Goal: Task Accomplishment & Management: Complete application form

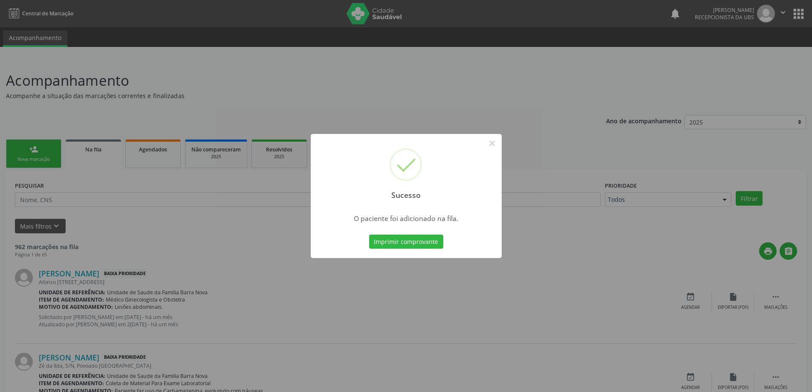
click at [490, 139] on button "×" at bounding box center [492, 143] width 14 height 14
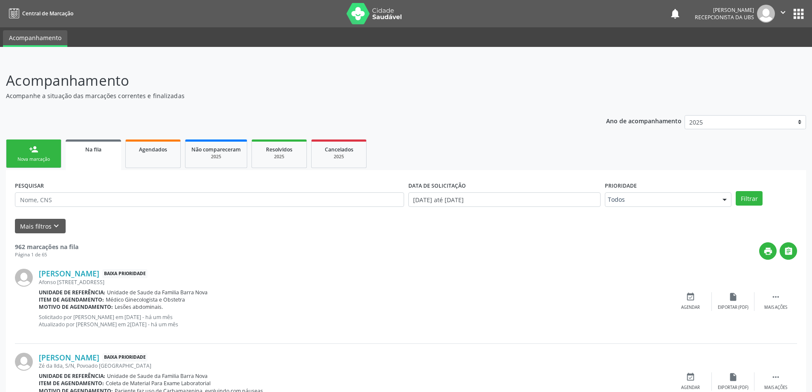
click at [17, 155] on link "person_add Nova marcação" at bounding box center [33, 153] width 55 height 29
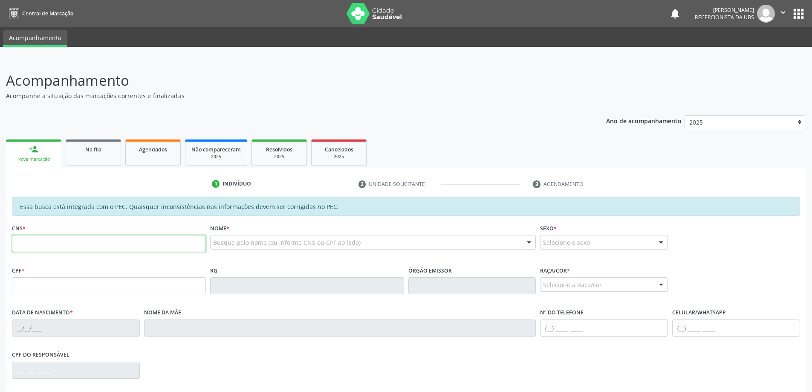
click at [68, 243] on input "text" at bounding box center [109, 243] width 194 height 17
type input "704 8085 7117 1041"
type input "118.235.544-74"
type input "[DATE]"
type input "[PERSON_NAME]"
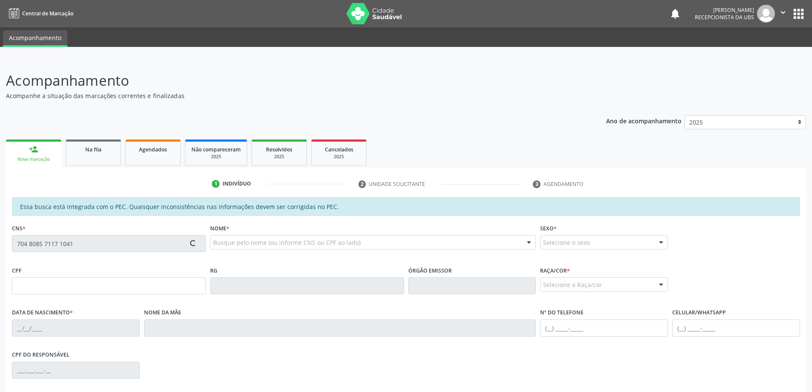
type input "[PHONE_NUMBER]"
type input "123"
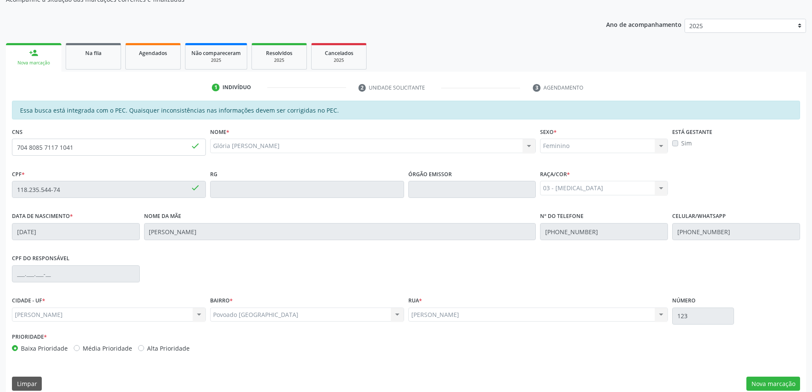
scroll to position [107, 0]
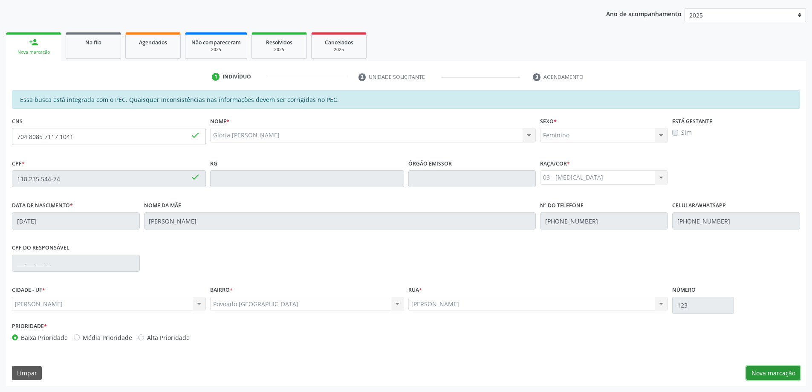
click at [755, 374] on button "Nova marcação" at bounding box center [773, 373] width 54 height 14
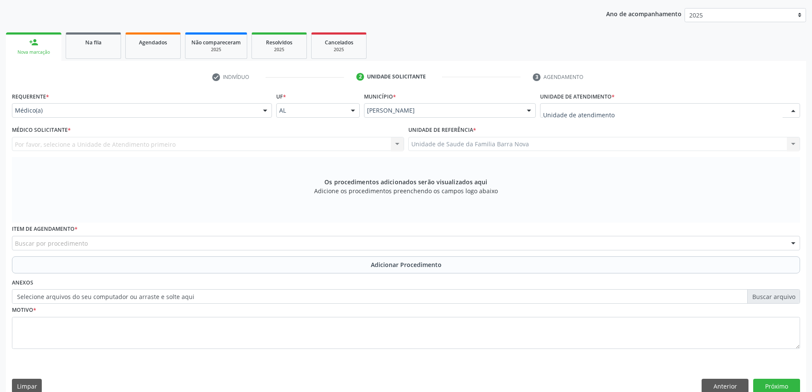
click at [620, 108] on div at bounding box center [670, 110] width 260 height 14
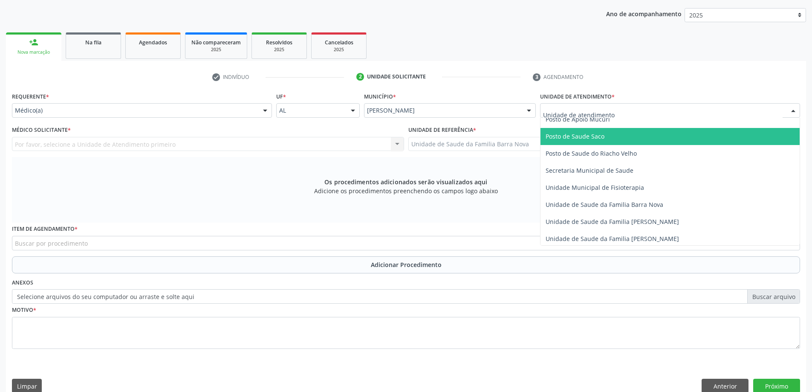
scroll to position [383, 0]
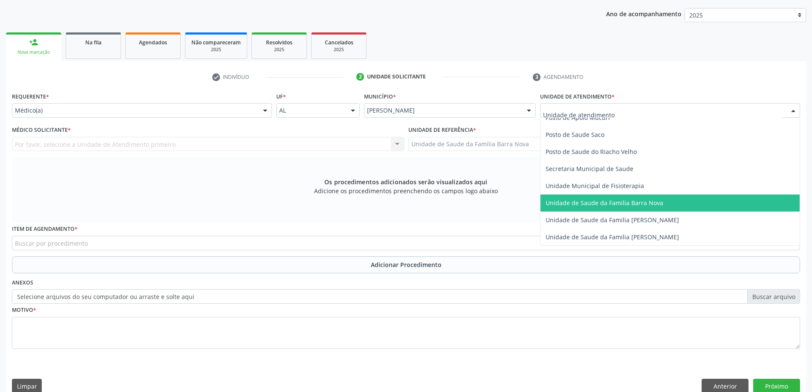
click at [651, 208] on span "Unidade de Saude da Familia Barra Nova" at bounding box center [669, 202] width 259 height 17
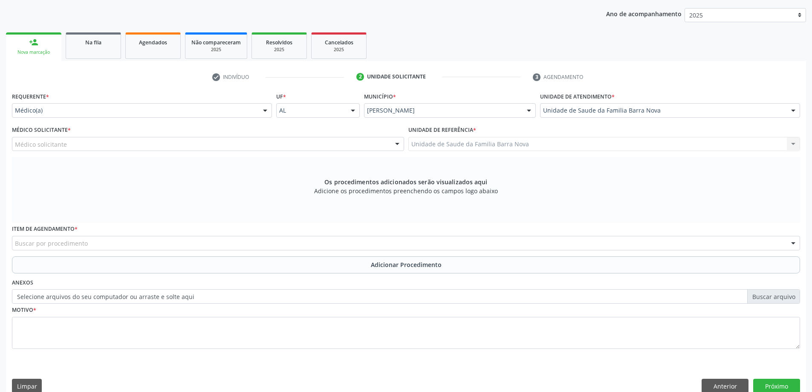
click at [277, 144] on div "Médico solicitante" at bounding box center [208, 144] width 392 height 14
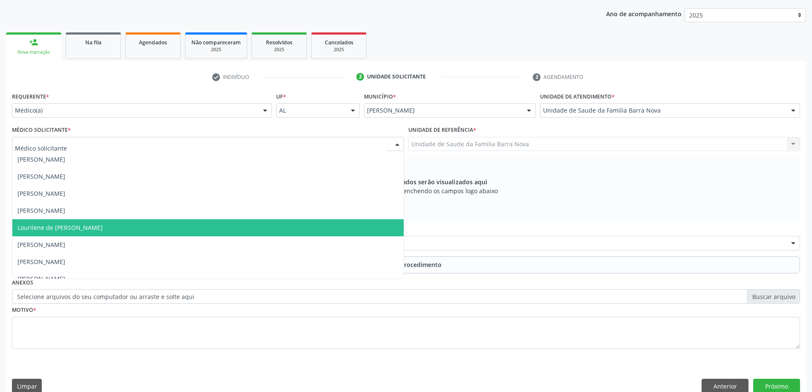
scroll to position [43, 0]
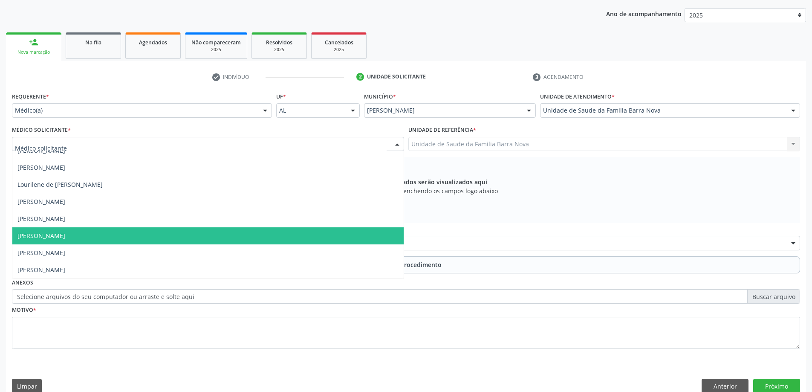
click at [198, 240] on span "[PERSON_NAME]" at bounding box center [207, 235] width 391 height 17
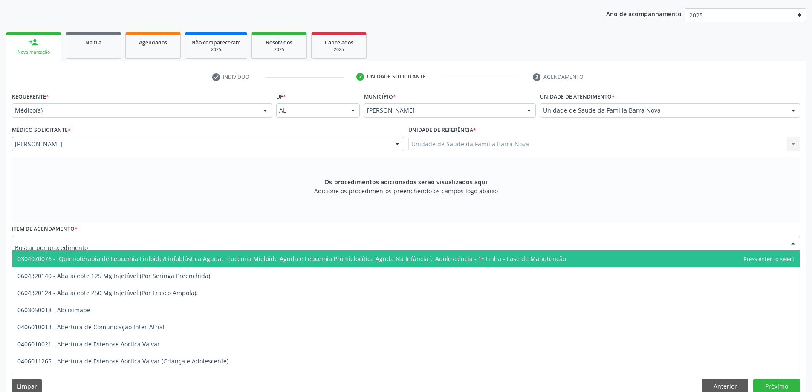
click at [341, 244] on div at bounding box center [406, 243] width 788 height 14
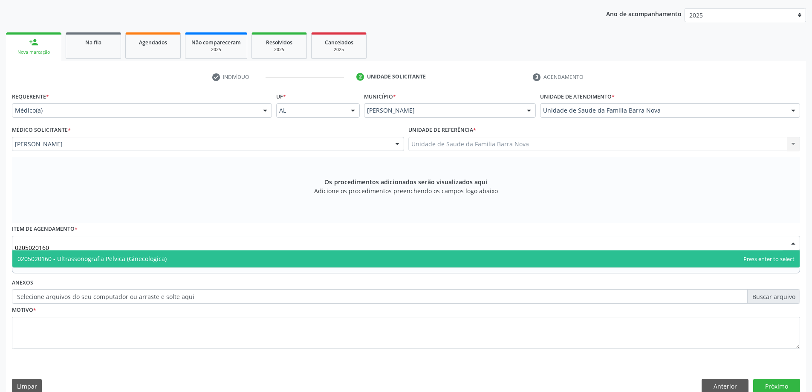
click at [306, 257] on span "0205020160 - Ultrassonografia Pelvica (Ginecologica)" at bounding box center [405, 258] width 787 height 17
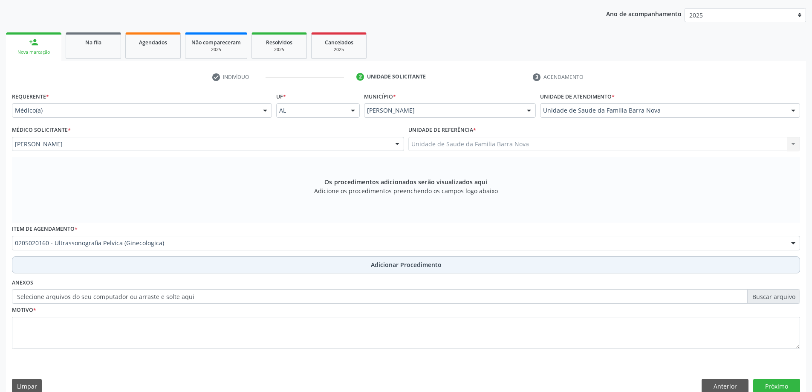
click at [418, 268] on span "Adicionar Procedimento" at bounding box center [406, 264] width 71 height 9
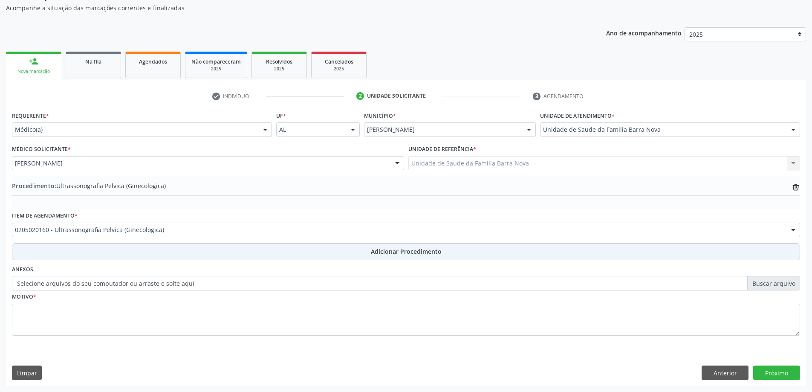
scroll to position [88, 0]
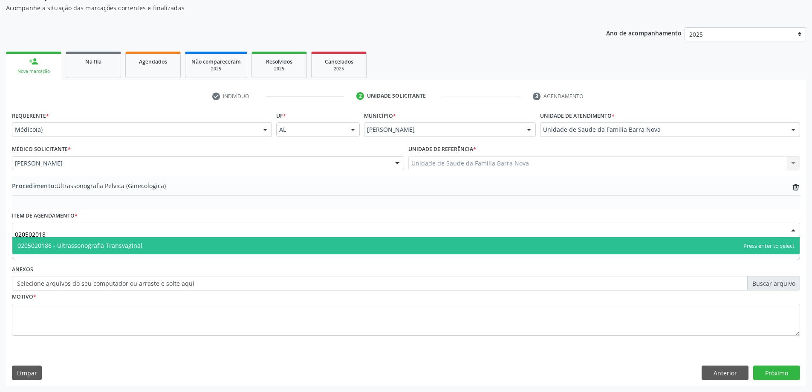
type input "0205020186"
click at [267, 246] on span "0205020186 - Ultrassonografia Transvaginal" at bounding box center [405, 245] width 787 height 17
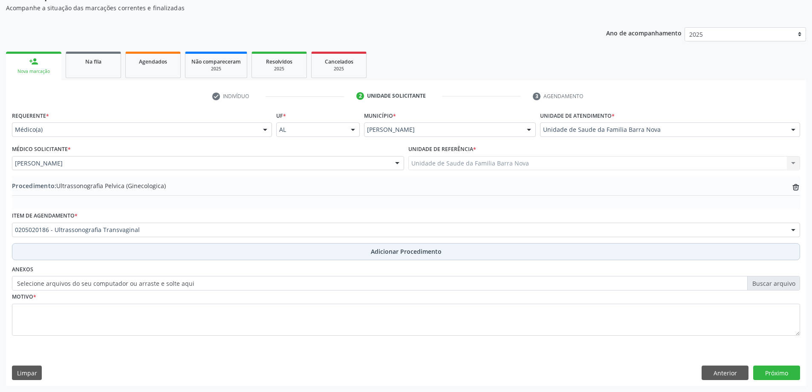
click at [401, 251] on span "Adicionar Procedimento" at bounding box center [406, 251] width 71 height 9
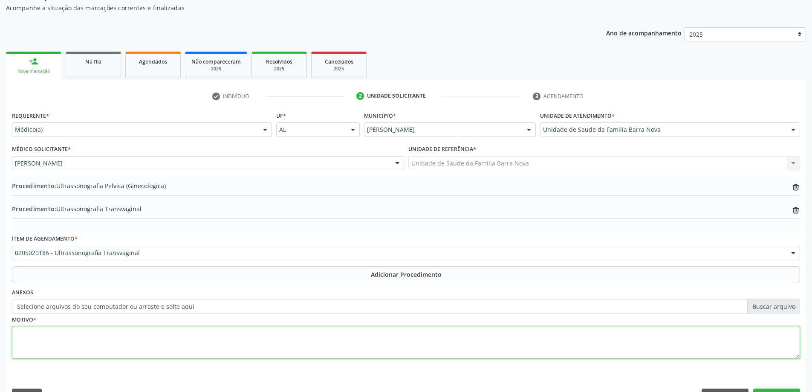
click at [135, 336] on textarea at bounding box center [406, 342] width 788 height 32
click at [27, 333] on textarea "Usg do abdome total em [DATE], cisto em região anexial direita de 1,8 cm." at bounding box center [406, 342] width 788 height 32
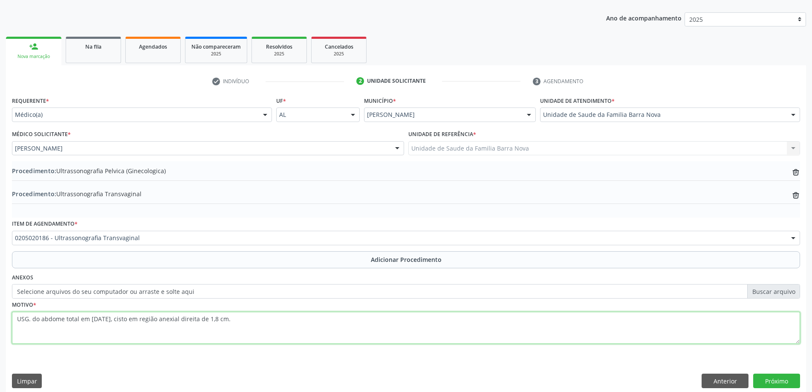
scroll to position [111, 0]
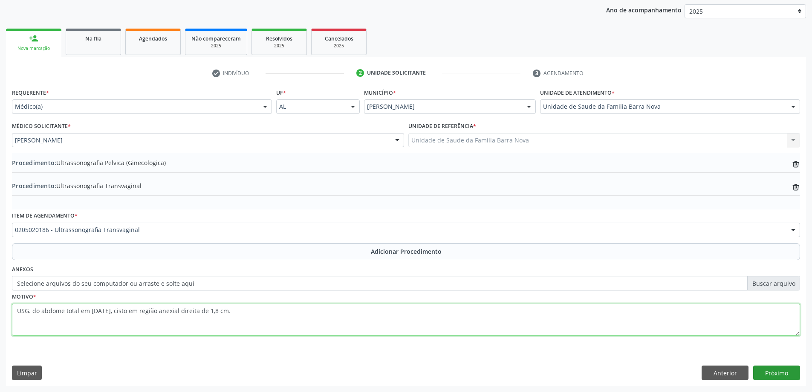
type textarea "USG. do abdome total em [DATE], cisto em região anexial direita de 1,8 cm."
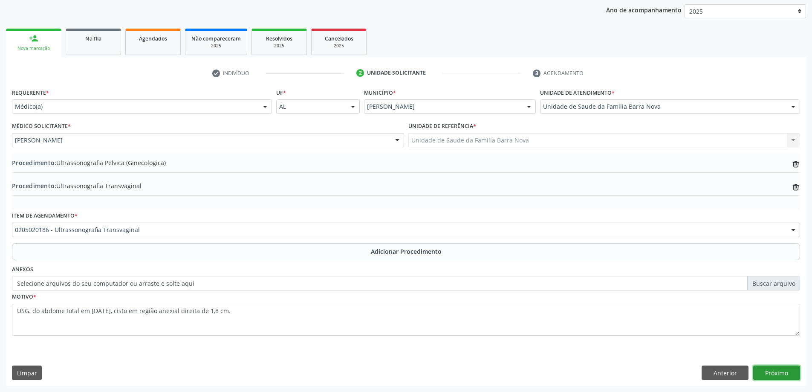
click at [785, 374] on button "Próximo" at bounding box center [776, 372] width 47 height 14
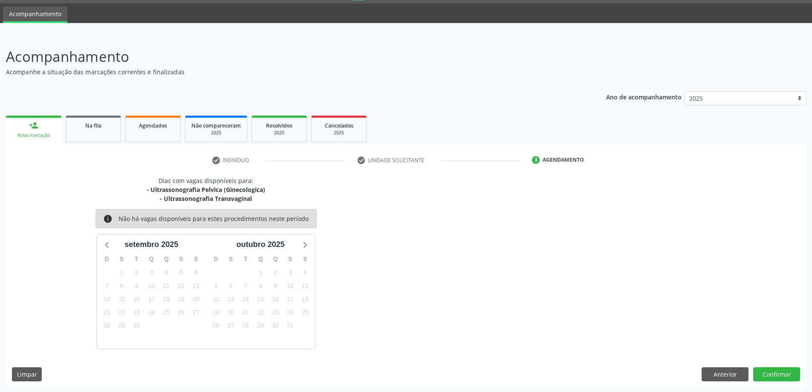
scroll to position [25, 0]
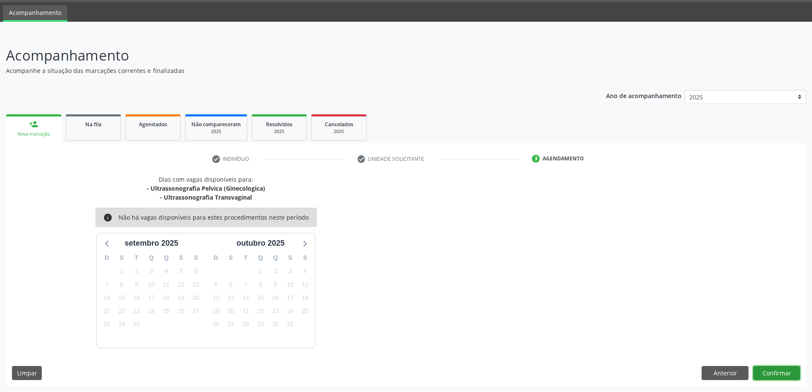
click at [782, 373] on button "Confirmar" at bounding box center [776, 373] width 47 height 14
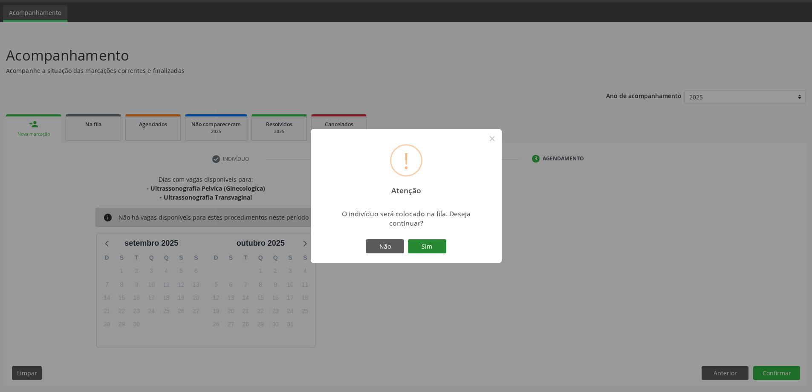
click at [426, 246] on button "Sim" at bounding box center [427, 246] width 38 height 14
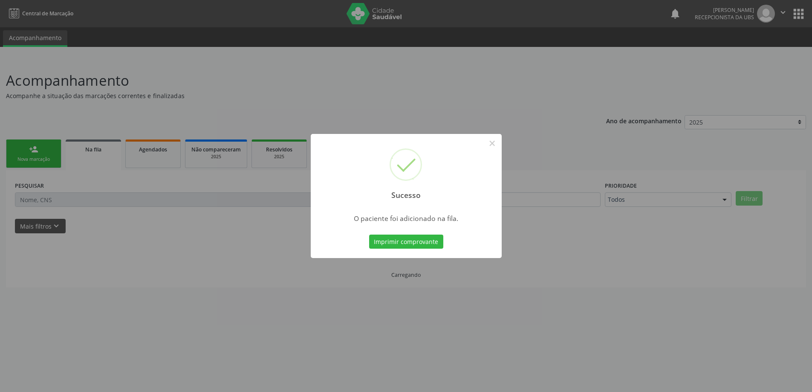
scroll to position [0, 0]
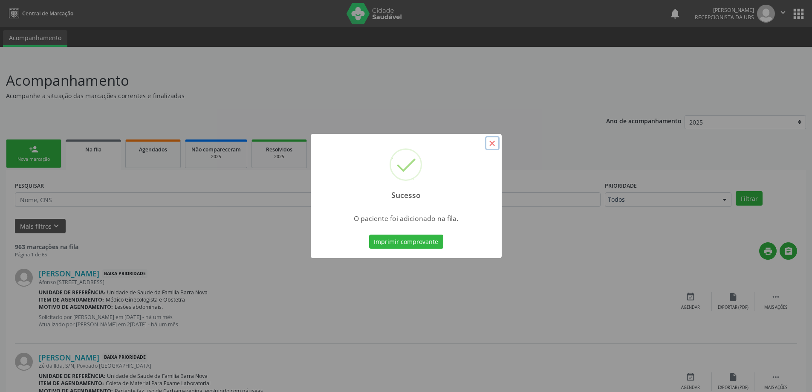
click at [489, 141] on button "×" at bounding box center [492, 143] width 14 height 14
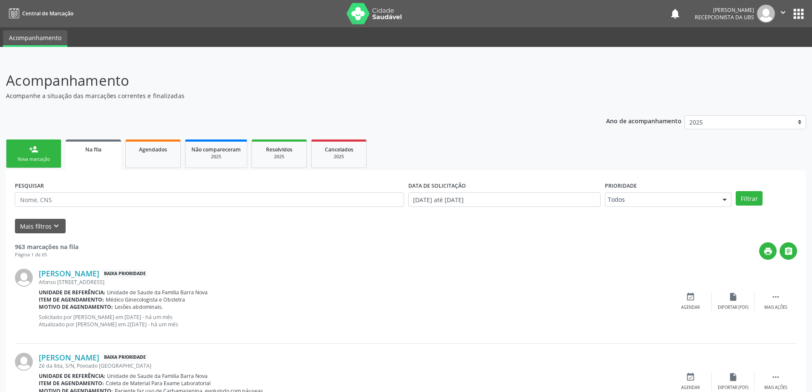
click at [36, 155] on link "person_add Nova marcação" at bounding box center [33, 153] width 55 height 29
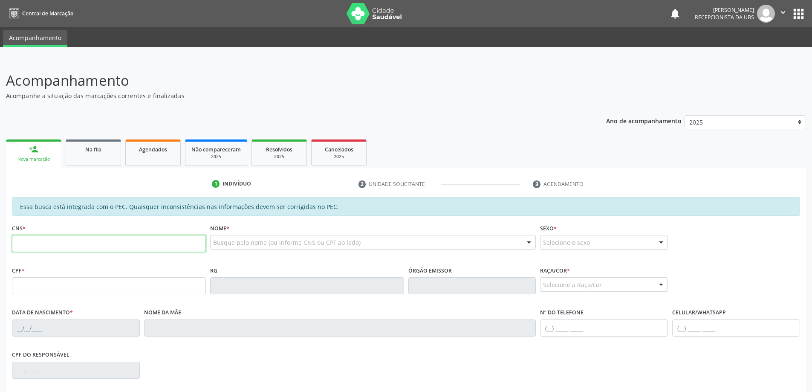
click at [64, 241] on input "text" at bounding box center [109, 243] width 194 height 17
type input "704 8085 7117 1041"
type input "118.235.544-74"
type input "[DATE]"
type input "[PERSON_NAME]"
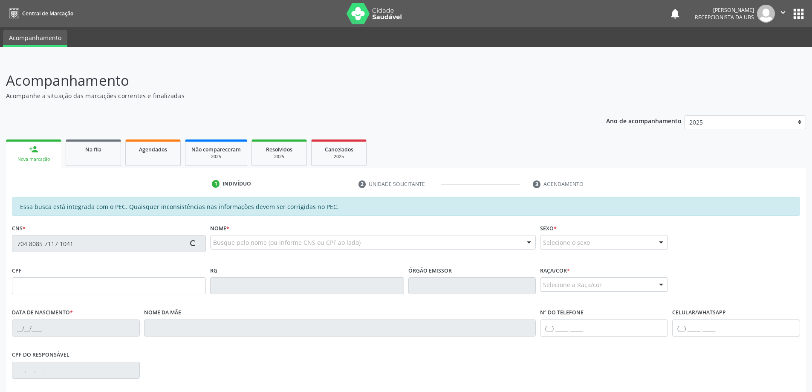
type input "[PHONE_NUMBER]"
type input "123"
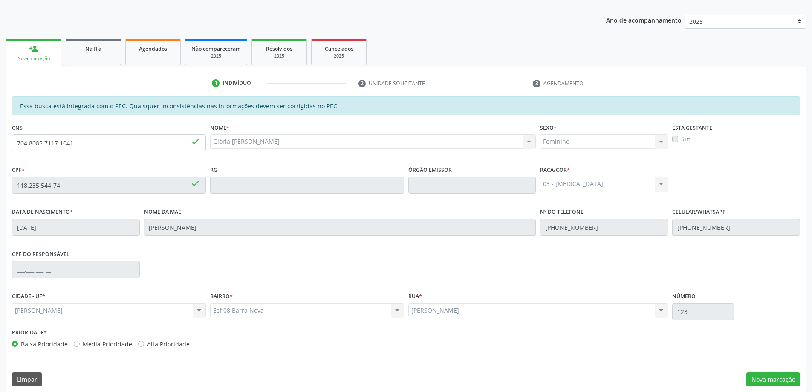
scroll to position [107, 0]
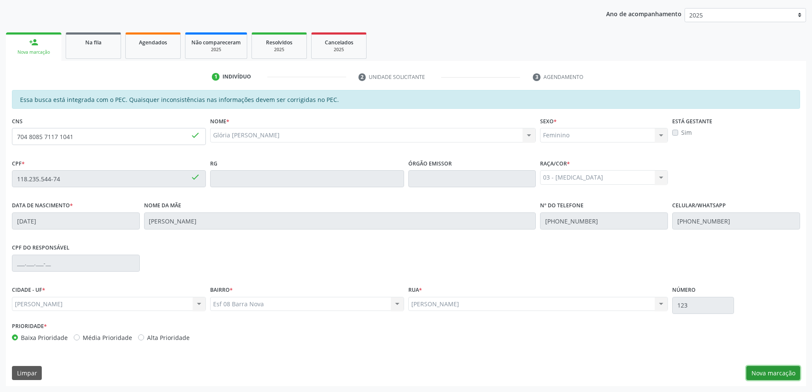
click at [769, 375] on button "Nova marcação" at bounding box center [773, 373] width 54 height 14
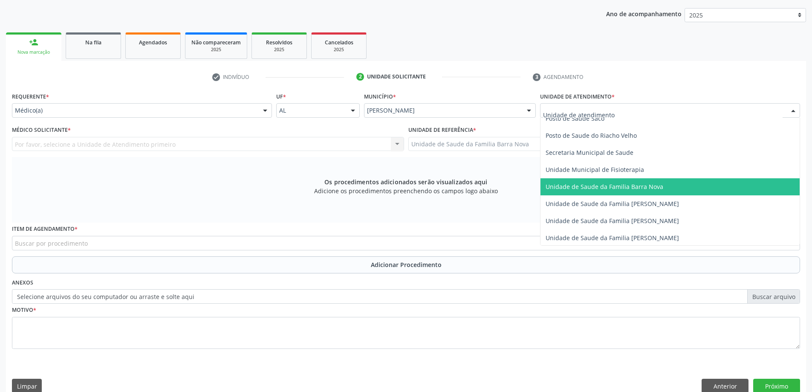
scroll to position [426, 0]
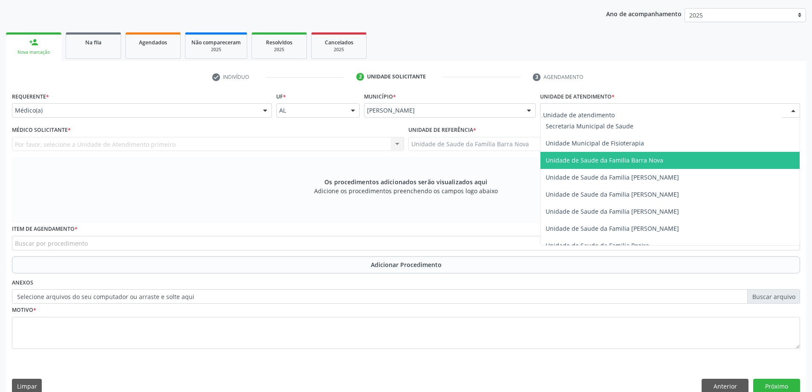
click at [620, 164] on span "Unidade de Saude da Familia Barra Nova" at bounding box center [669, 160] width 259 height 17
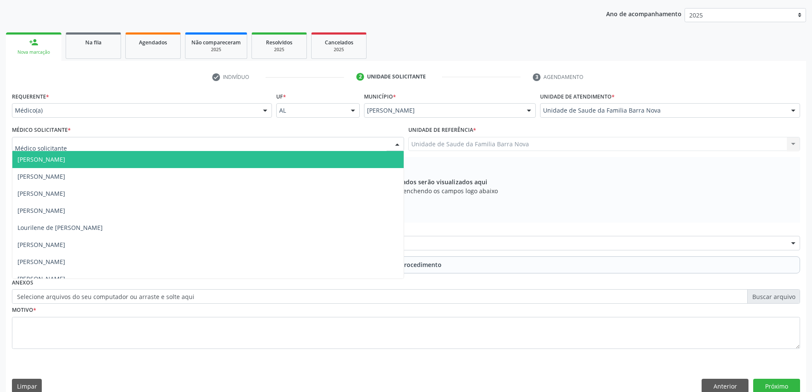
click at [340, 149] on div at bounding box center [208, 144] width 392 height 14
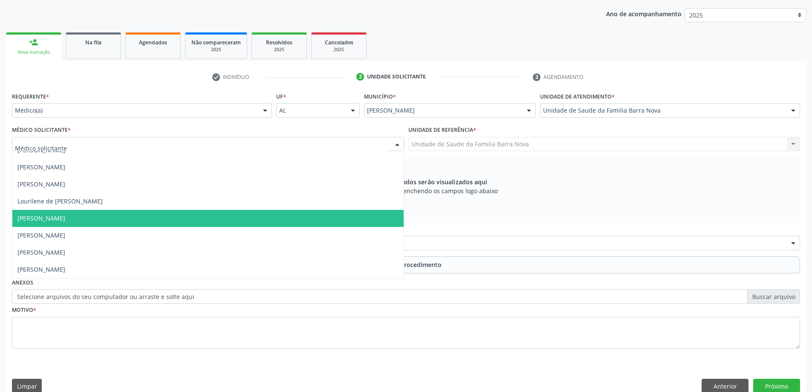
scroll to position [43, 0]
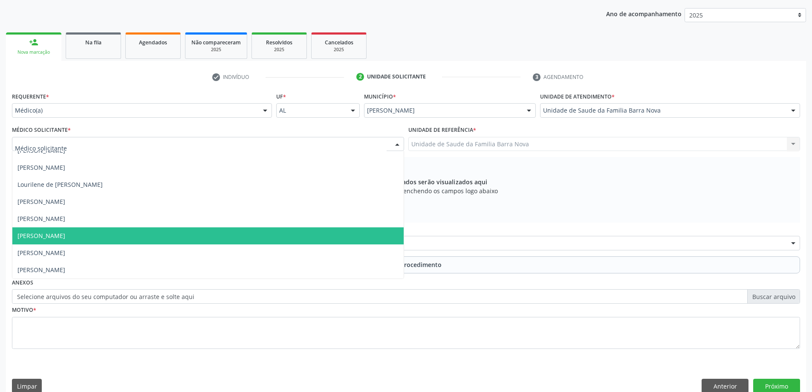
click at [310, 243] on span "[PERSON_NAME]" at bounding box center [207, 235] width 391 height 17
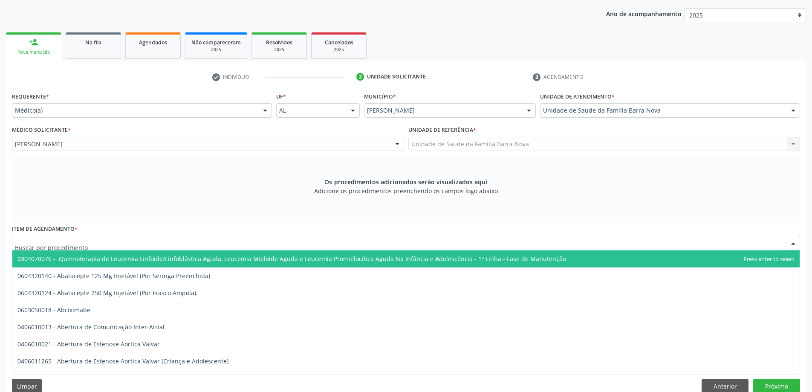
click at [318, 245] on div at bounding box center [406, 243] width 788 height 14
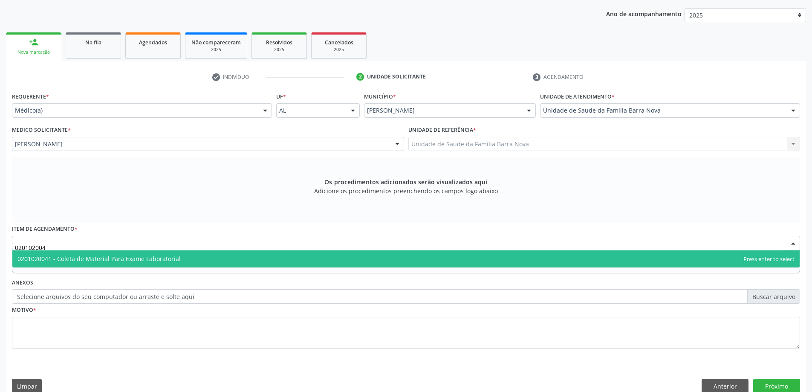
type input "0201020041"
click at [300, 262] on span "0201020041 - Coleta de Material Para Exame Laboratorial" at bounding box center [405, 258] width 787 height 17
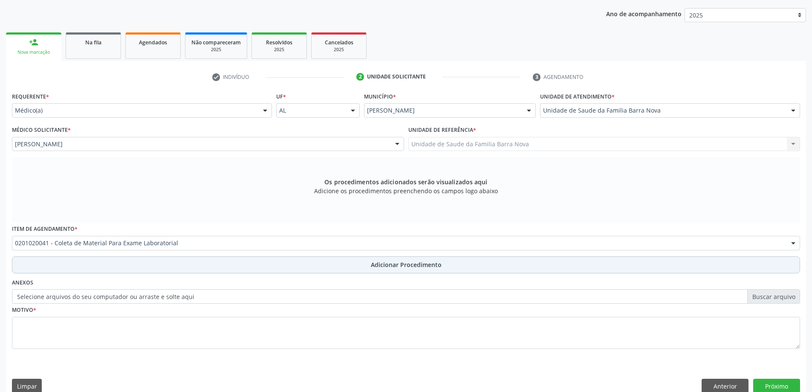
click at [414, 265] on span "Adicionar Procedimento" at bounding box center [406, 264] width 71 height 9
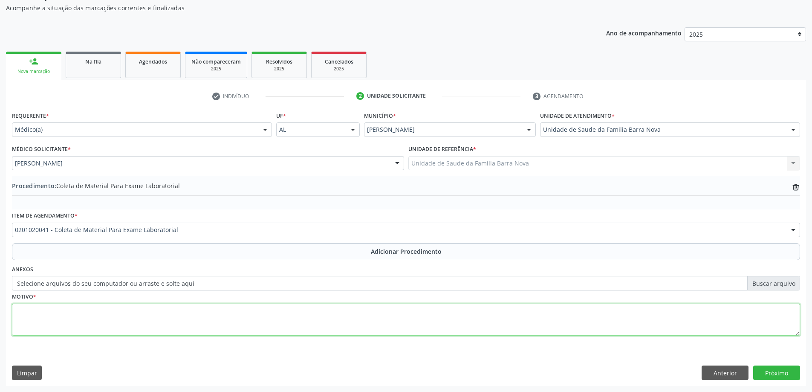
click at [166, 325] on textarea at bounding box center [406, 319] width 788 height 32
click at [19, 312] on textarea "cONTROLE CLÍNICO" at bounding box center [406, 319] width 788 height 32
type textarea "CONTROLE CLÍNICO"
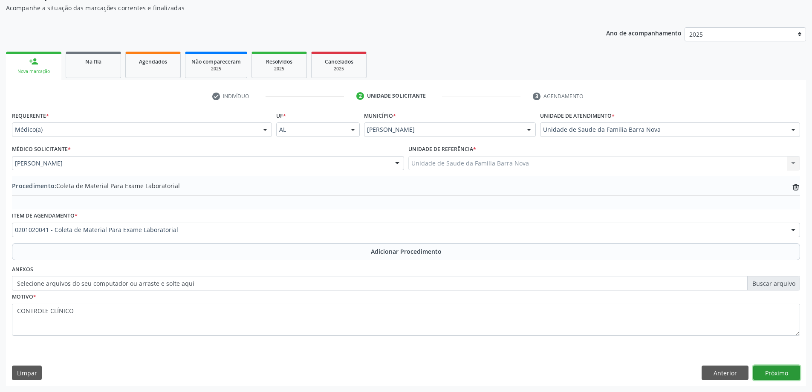
click at [774, 373] on button "Próximo" at bounding box center [776, 372] width 47 height 14
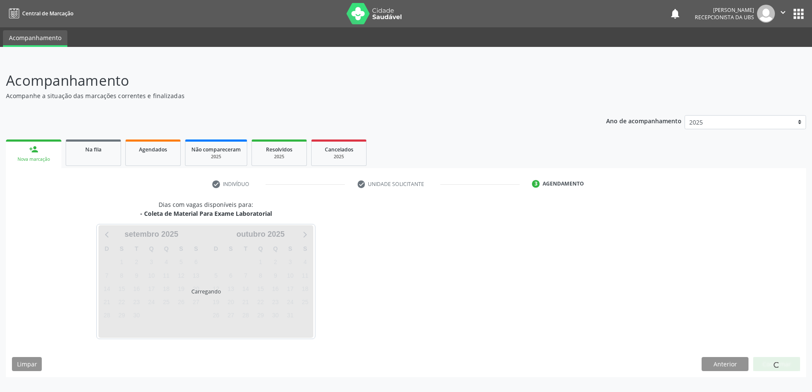
scroll to position [0, 0]
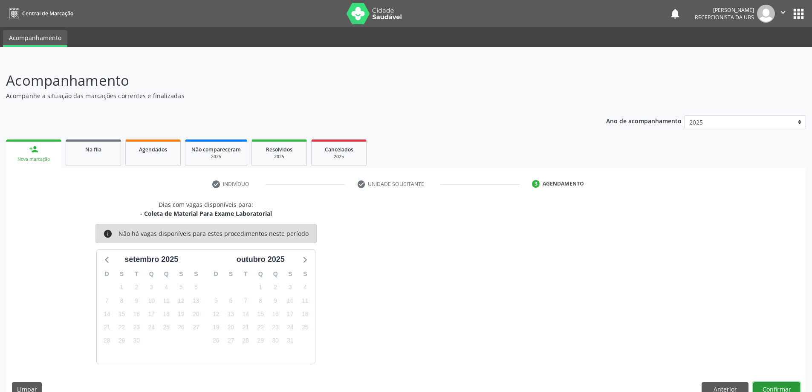
click at [772, 387] on button "Confirmar" at bounding box center [776, 389] width 47 height 14
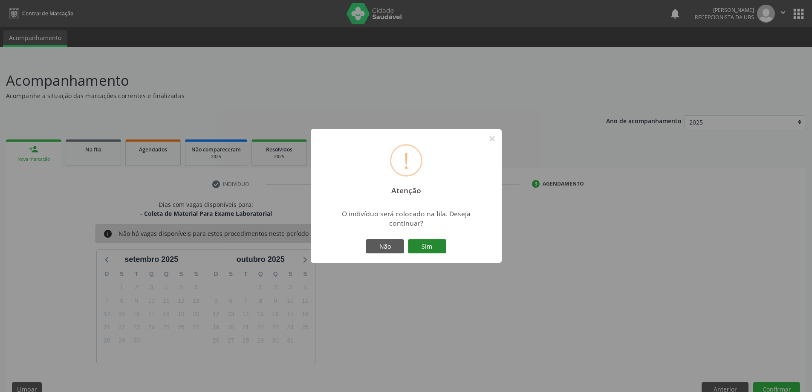
click at [423, 244] on button "Sim" at bounding box center [427, 246] width 38 height 14
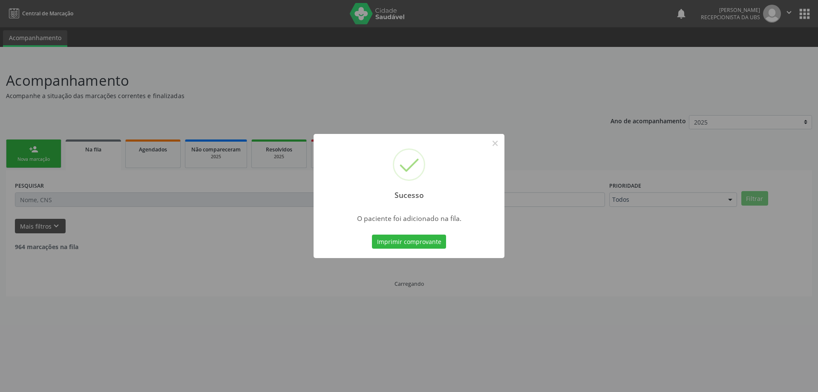
click at [86, 161] on div "Sucesso × O paciente foi adicionado na fila. Imprimir comprovante Cancel" at bounding box center [409, 196] width 818 height 392
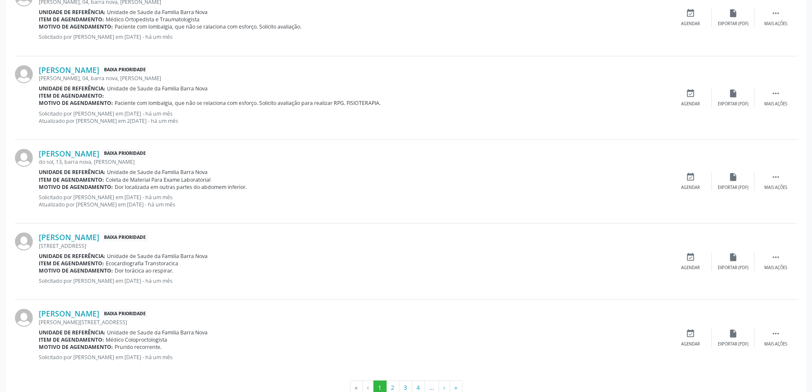
scroll to position [1074, 0]
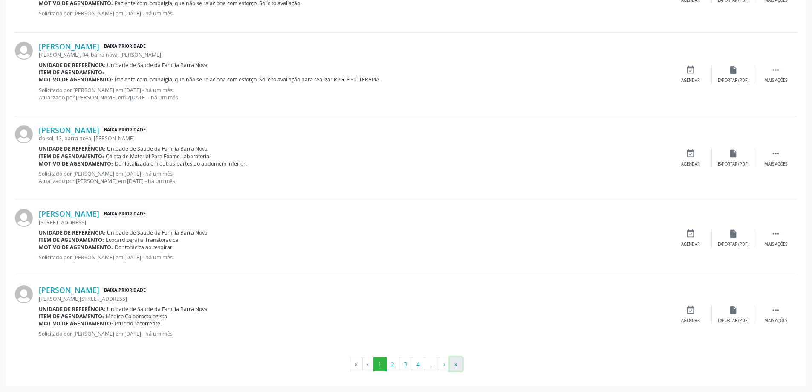
click at [455, 365] on button "»" at bounding box center [456, 364] width 13 height 14
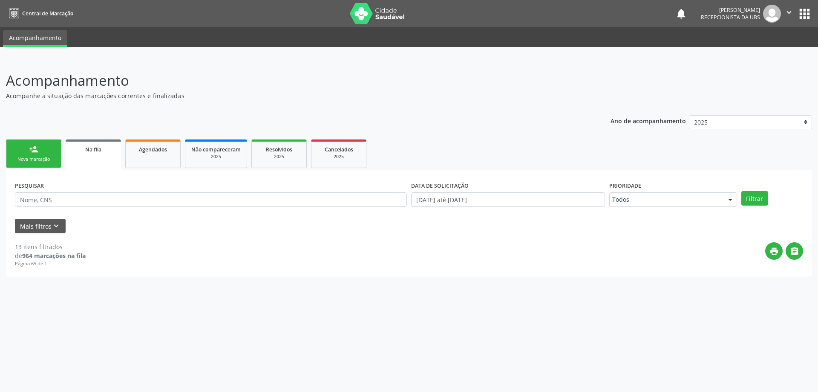
click at [41, 161] on div "Nova marcação" at bounding box center [33, 159] width 43 height 6
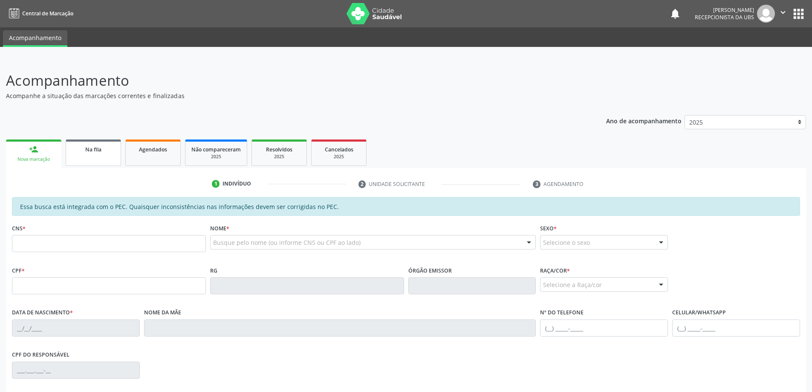
click at [101, 159] on link "Na fila" at bounding box center [93, 152] width 55 height 26
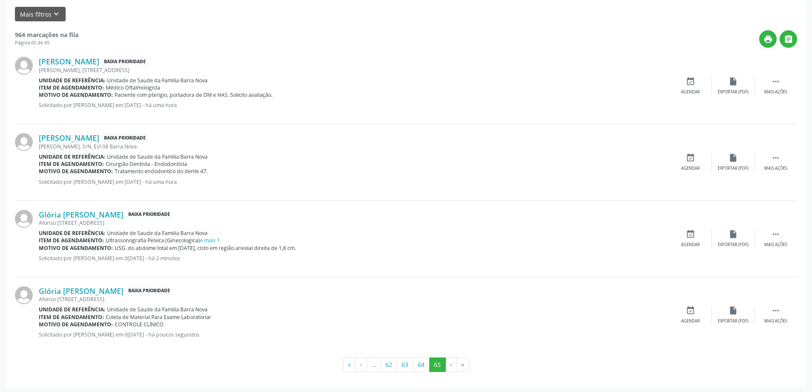
scroll to position [213, 0]
click at [422, 365] on button "64" at bounding box center [421, 363] width 17 height 14
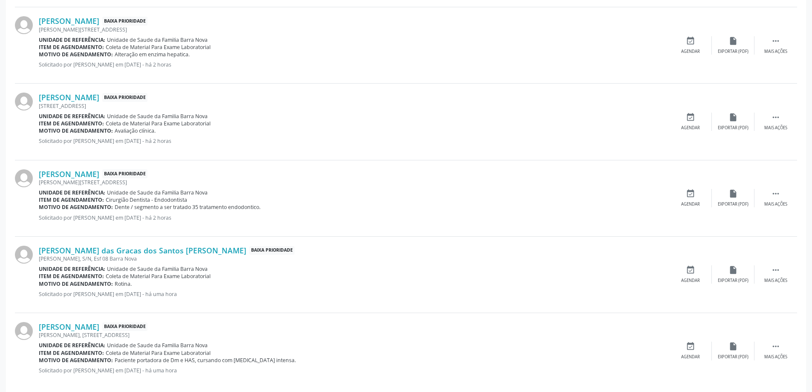
scroll to position [1052, 0]
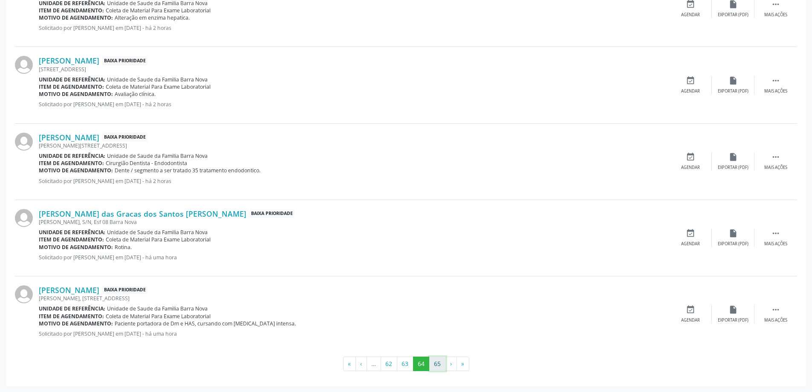
click at [438, 366] on button "65" at bounding box center [437, 363] width 17 height 14
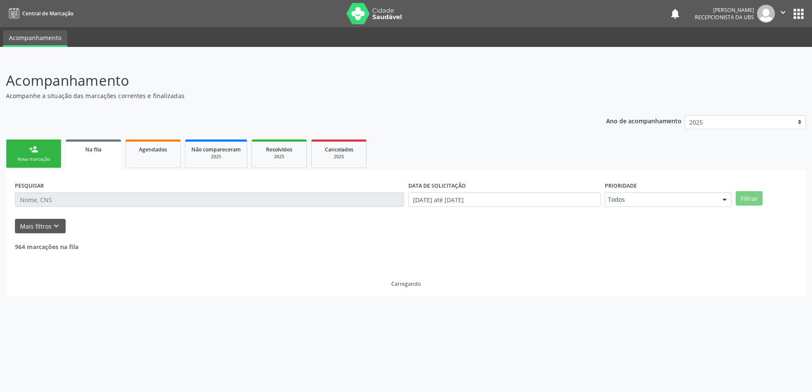
scroll to position [0, 0]
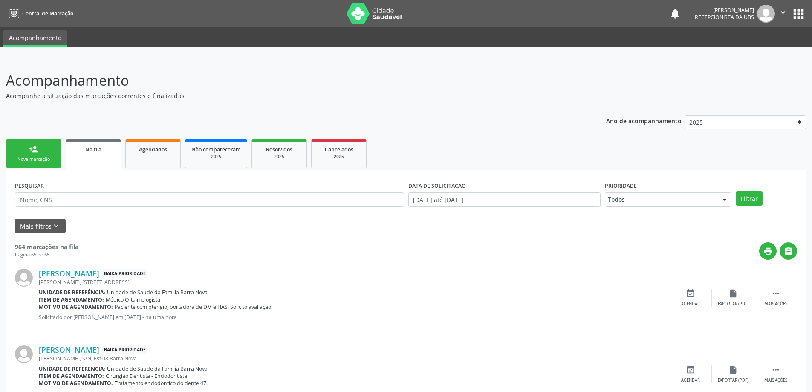
click at [37, 153] on div "person_add" at bounding box center [33, 148] width 9 height 9
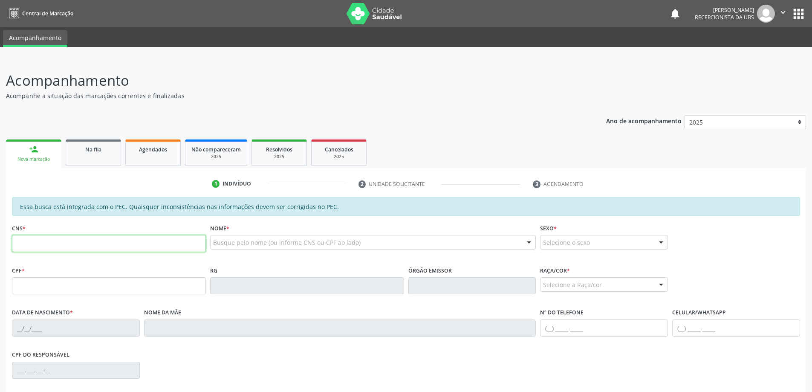
click at [44, 246] on input "text" at bounding box center [109, 243] width 194 height 17
type input "700 8014 9207 2580"
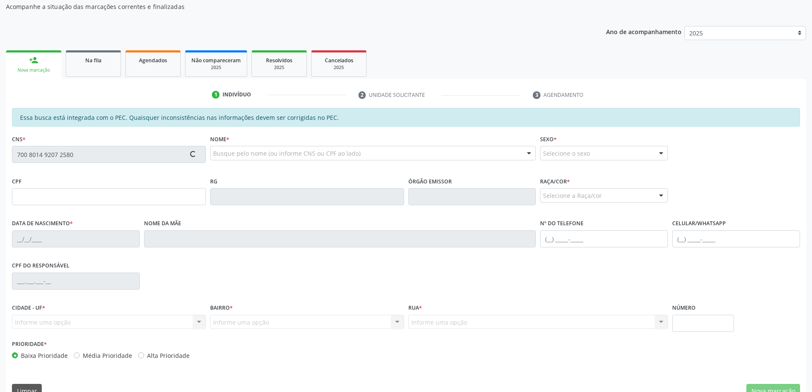
scroll to position [107, 0]
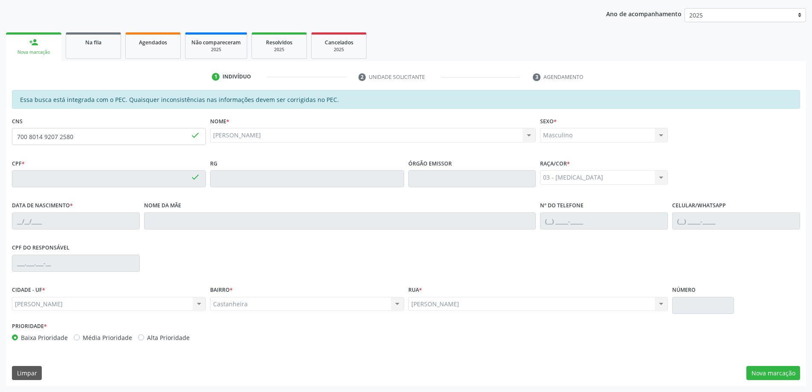
type input "613.008.372-68"
type input "[DATE]"
type input "[PERSON_NAME]"
type input "[PHONE_NUMBER]"
type input "2"
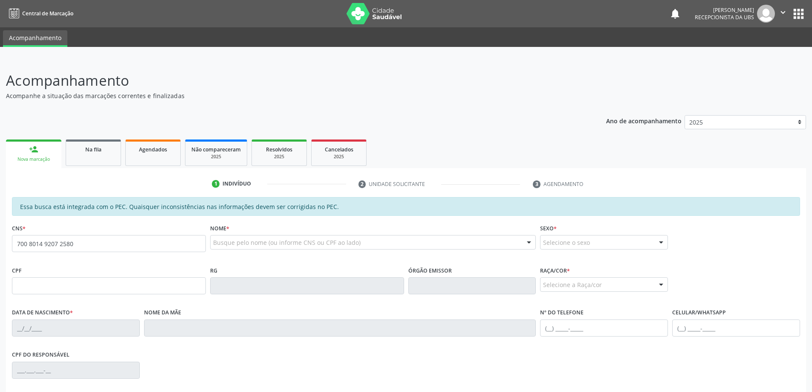
type input "700 8014 9207 2580"
type input "613.008.372-68"
type input "[DATE]"
type input "[PERSON_NAME]"
type input "[PHONE_NUMBER]"
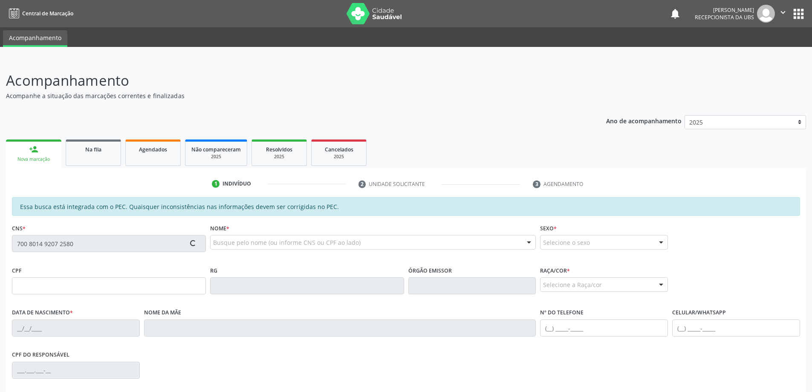
type input "S/N"
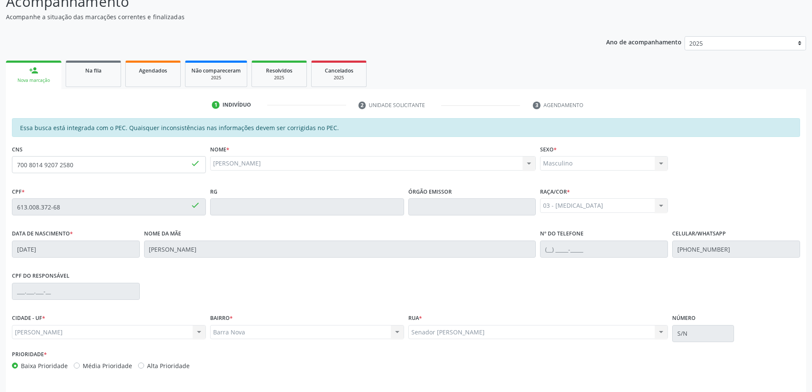
scroll to position [107, 0]
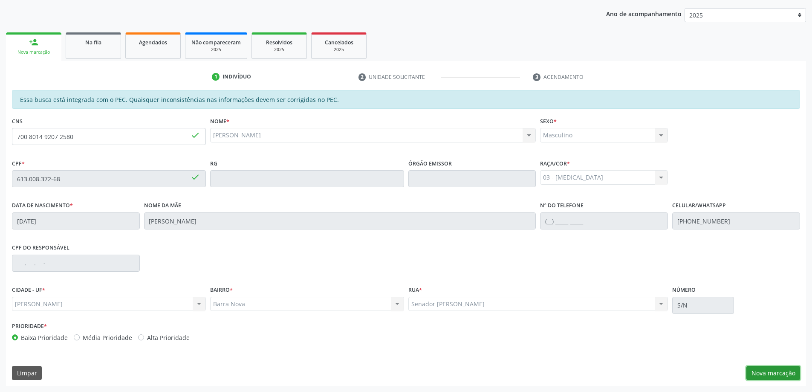
click at [784, 374] on button "Nova marcação" at bounding box center [773, 373] width 54 height 14
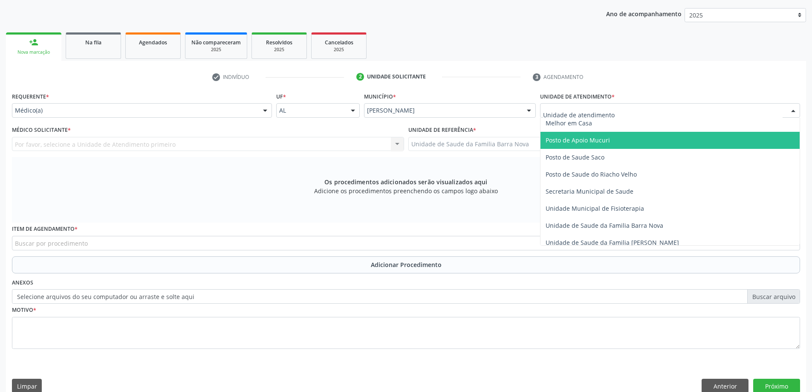
scroll to position [383, 0]
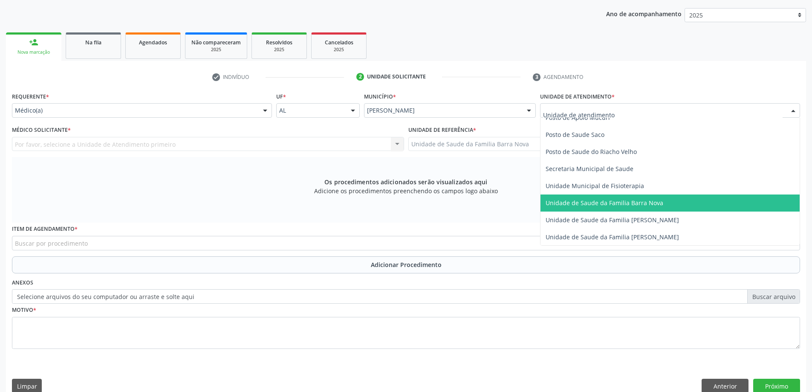
click at [623, 209] on span "Unidade de Saude da Familia Barra Nova" at bounding box center [669, 202] width 259 height 17
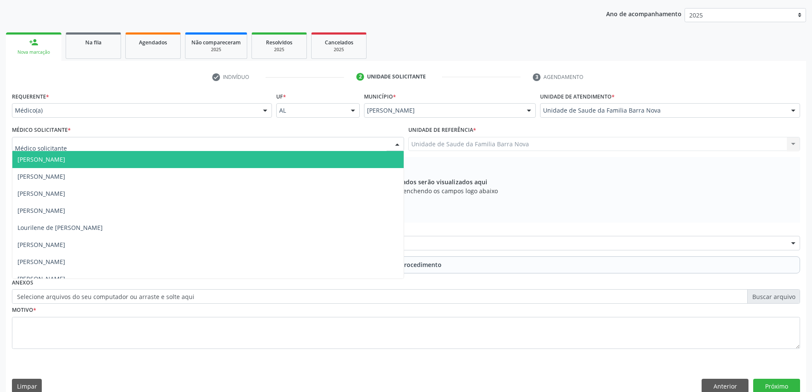
click at [293, 144] on div at bounding box center [208, 144] width 392 height 14
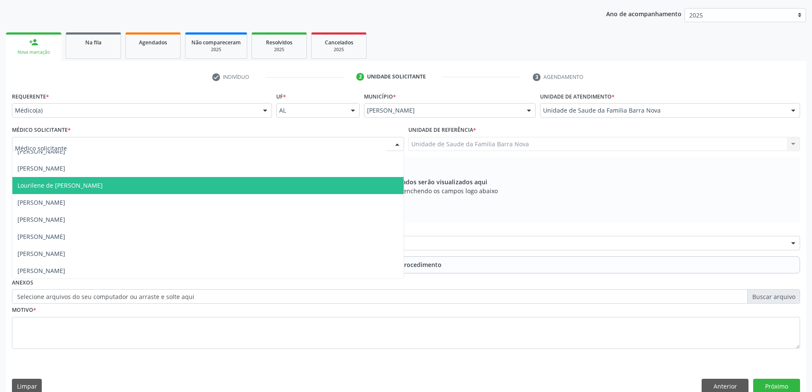
scroll to position [43, 0]
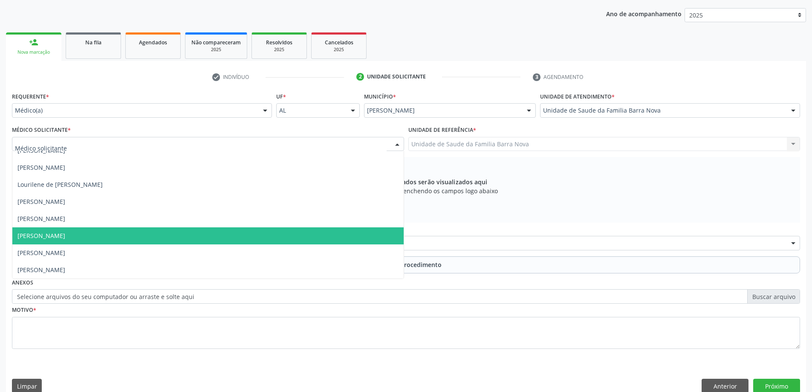
click at [251, 241] on span "[PERSON_NAME]" at bounding box center [207, 235] width 391 height 17
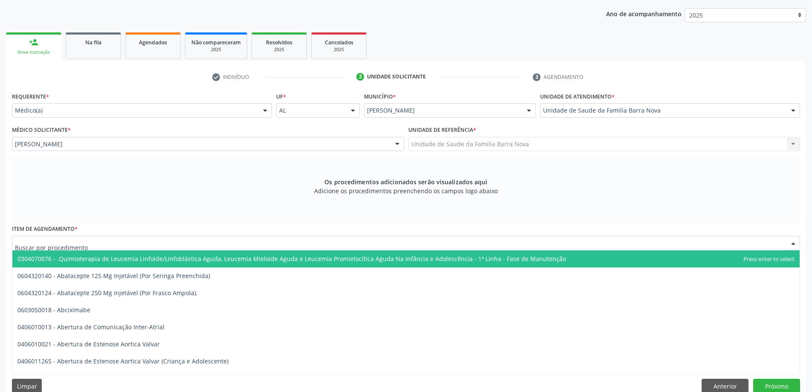
click at [321, 242] on div at bounding box center [406, 243] width 788 height 14
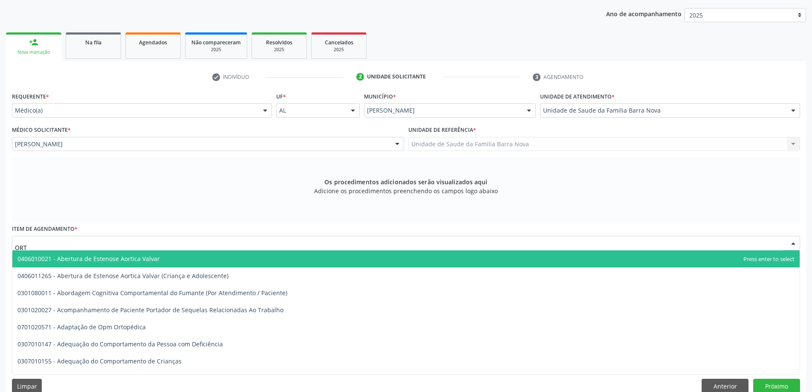
type input "ORTO"
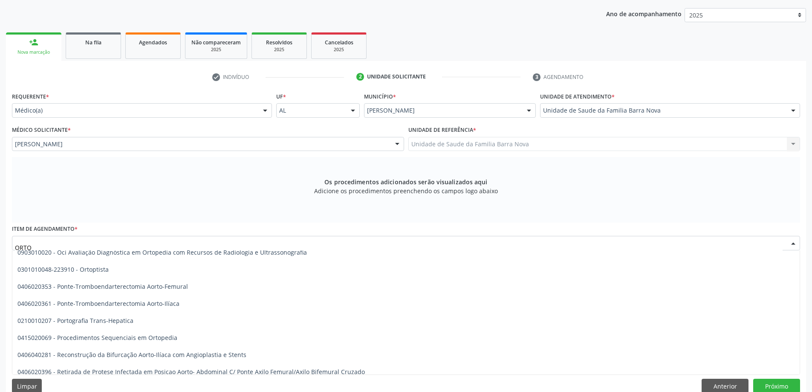
scroll to position [413, 0]
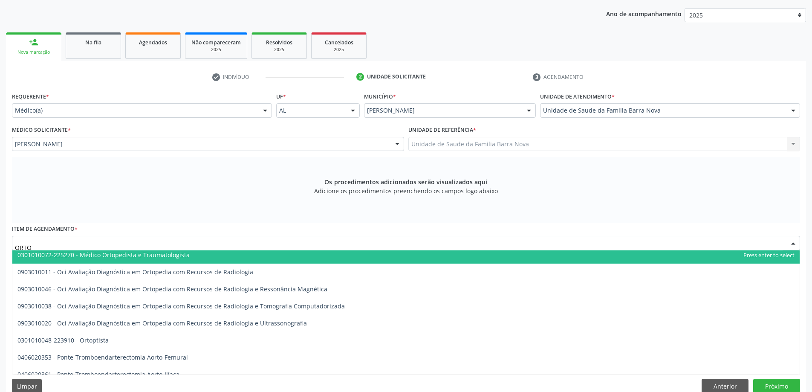
click at [115, 257] on span "0301010072-225270 - Médico Ortopedista e Traumatologista" at bounding box center [103, 255] width 172 height 8
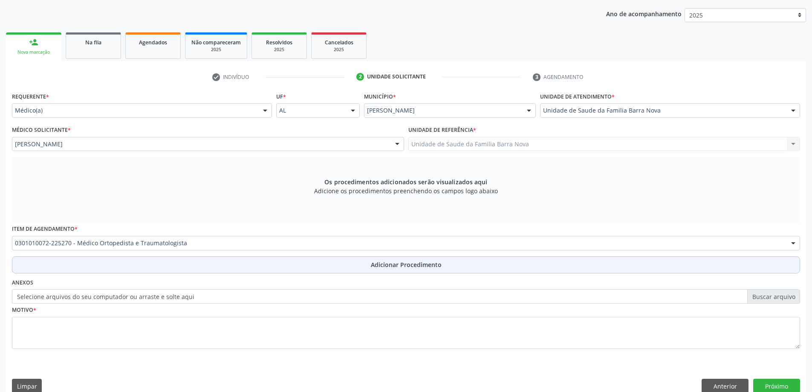
click at [405, 262] on span "Adicionar Procedimento" at bounding box center [406, 264] width 71 height 9
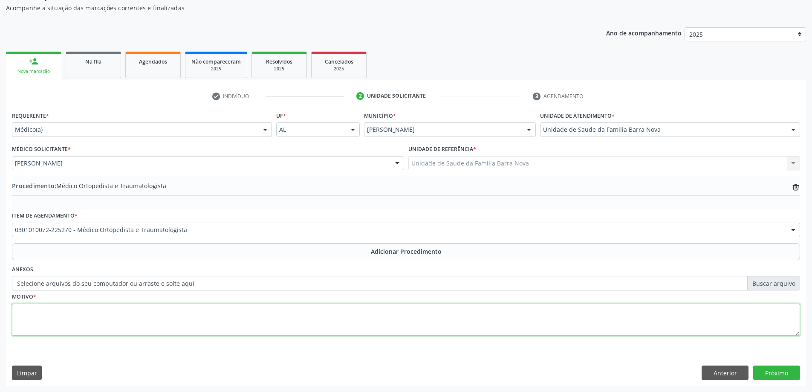
click at [91, 323] on textarea at bounding box center [406, 319] width 788 height 32
type textarea "p"
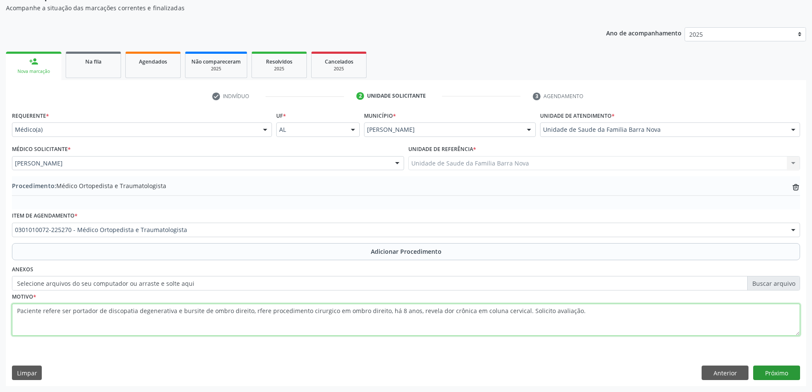
type textarea "Paciente refere ser portador de discopatia degenerativa e bursite de ombro dire…"
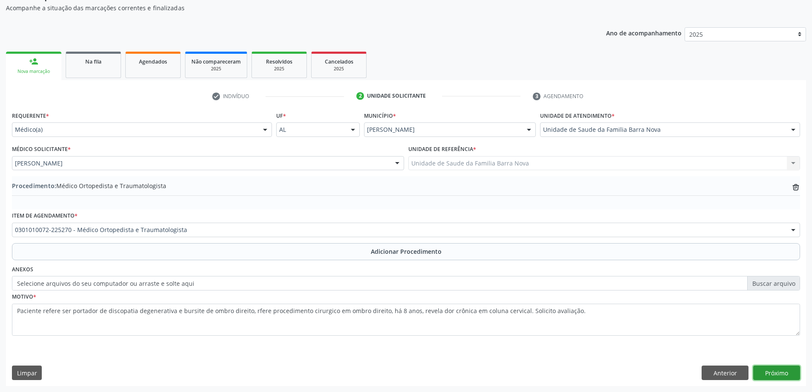
click at [778, 372] on button "Próximo" at bounding box center [776, 372] width 47 height 14
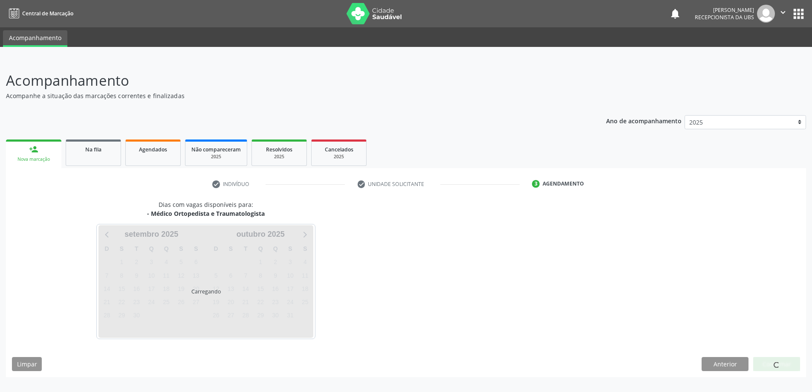
scroll to position [0, 0]
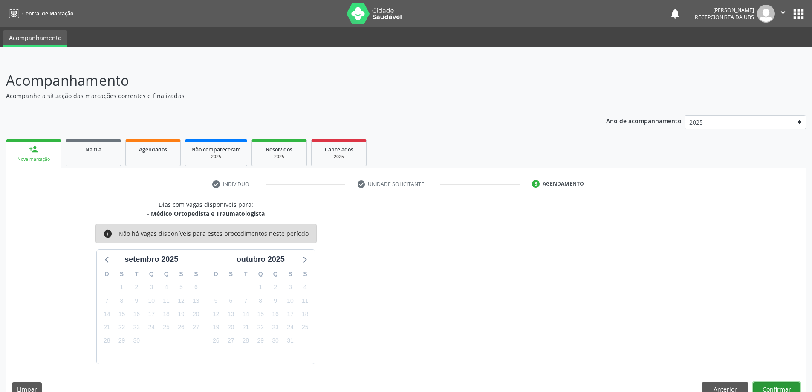
click at [775, 386] on button "Confirmar" at bounding box center [776, 389] width 47 height 14
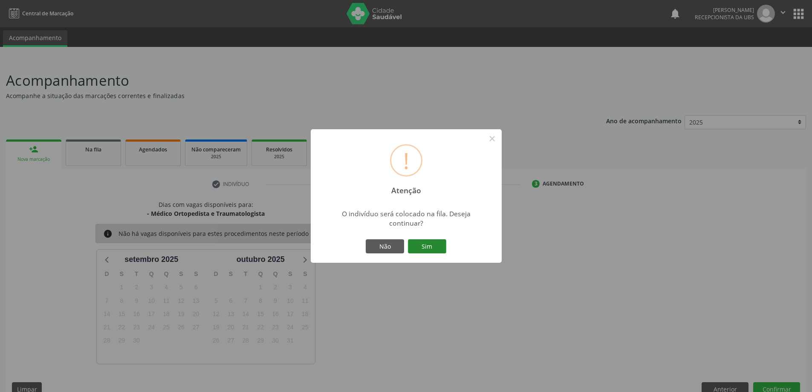
click at [426, 246] on button "Sim" at bounding box center [427, 246] width 38 height 14
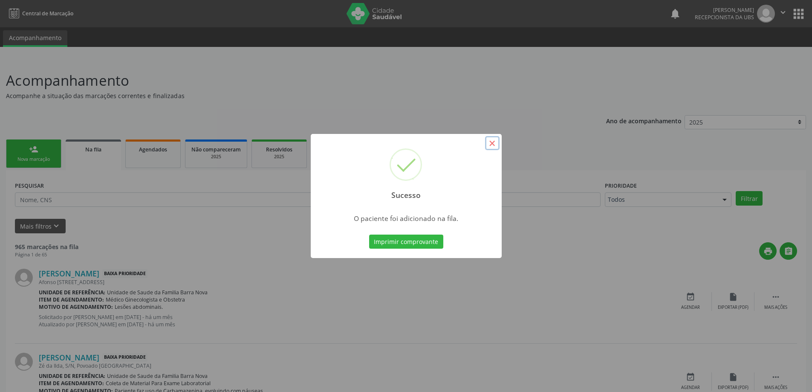
click at [495, 145] on button "×" at bounding box center [492, 143] width 14 height 14
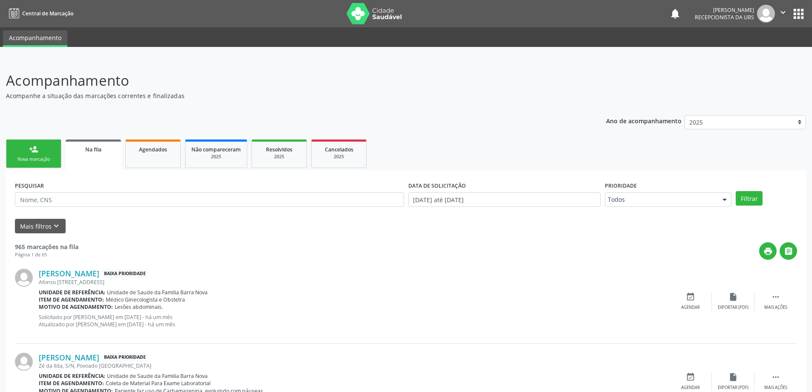
click at [27, 160] on div "Nova marcação" at bounding box center [33, 159] width 43 height 6
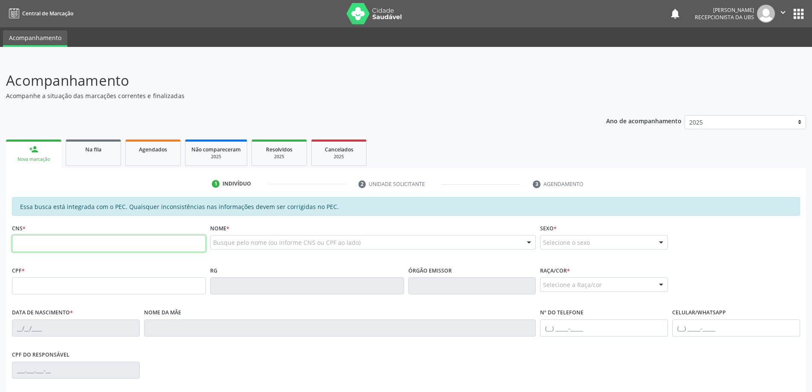
click at [47, 238] on input "text" at bounding box center [109, 243] width 194 height 17
type input "700 8014 9207 2580"
type input "613.008.372-68"
type input "[DATE]"
type input "[PERSON_NAME]"
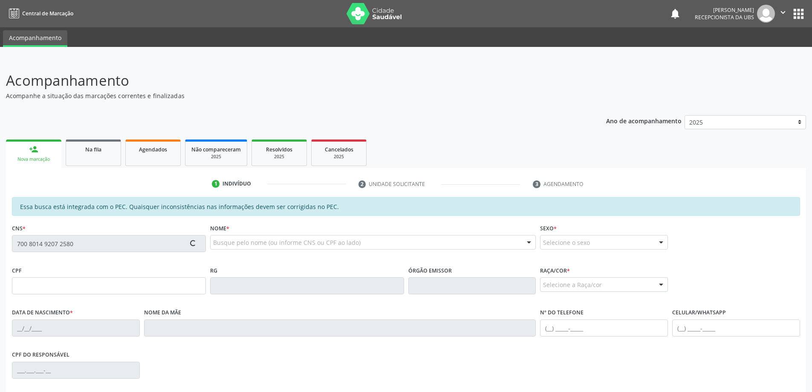
type input "[PHONE_NUMBER]"
type input "S/N"
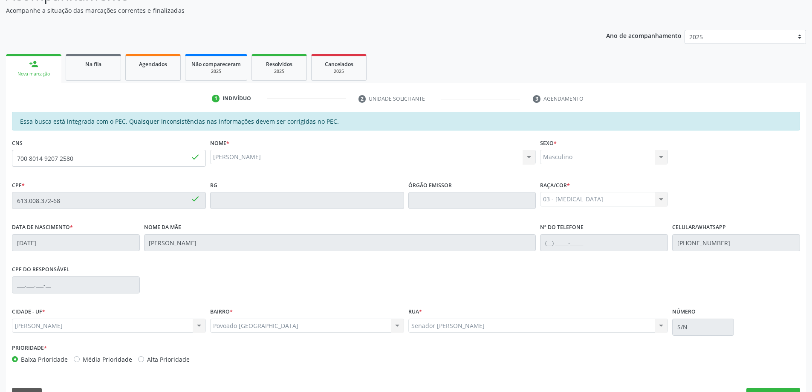
scroll to position [107, 0]
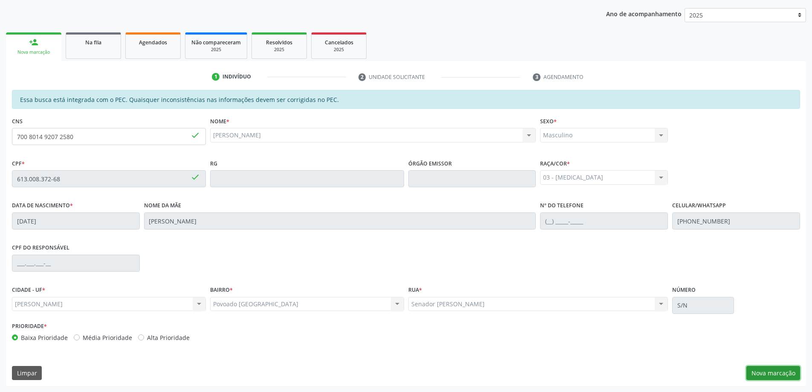
click at [775, 370] on button "Nova marcação" at bounding box center [773, 373] width 54 height 14
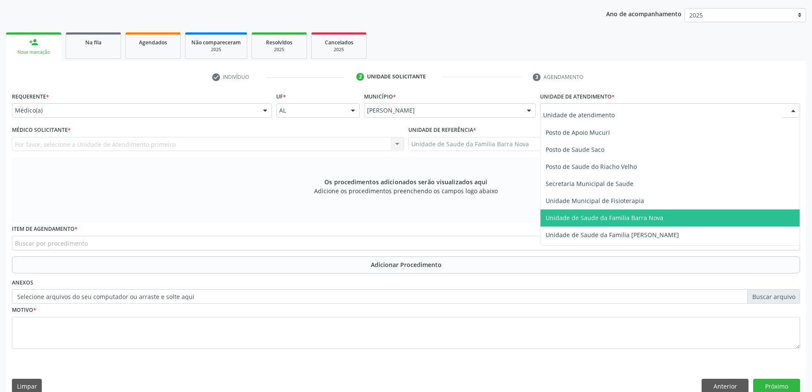
scroll to position [383, 0]
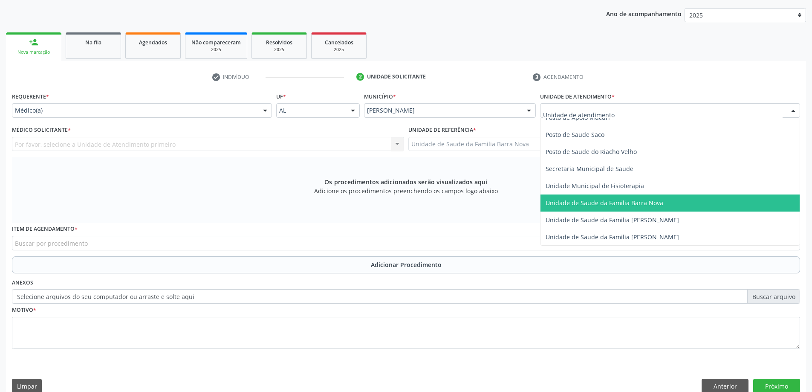
click at [619, 205] on span "Unidade de Saude da Familia Barra Nova" at bounding box center [604, 203] width 118 height 8
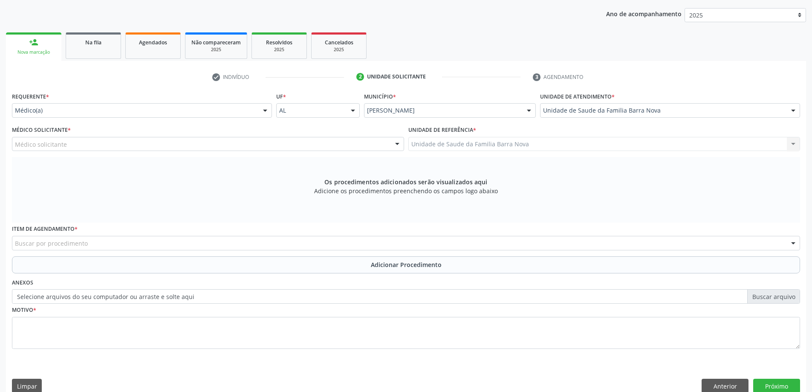
click at [214, 147] on div "Médico solicitante" at bounding box center [208, 144] width 392 height 14
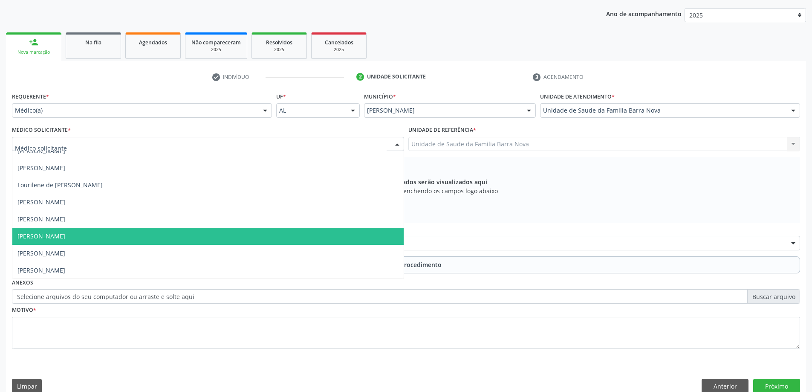
scroll to position [43, 0]
click at [203, 244] on span "[PERSON_NAME]" at bounding box center [207, 235] width 391 height 17
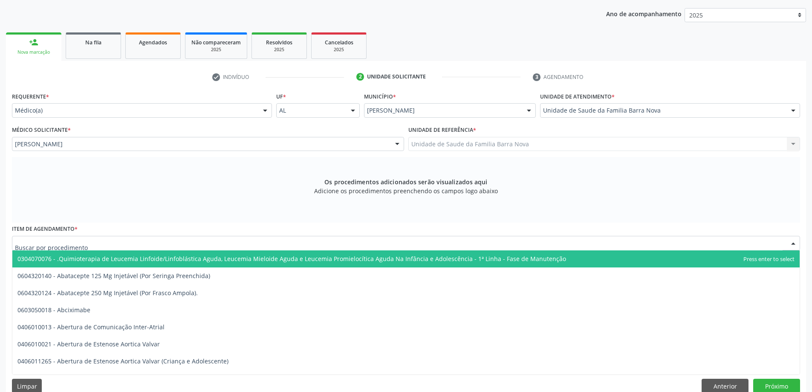
click at [164, 245] on div at bounding box center [406, 243] width 788 height 14
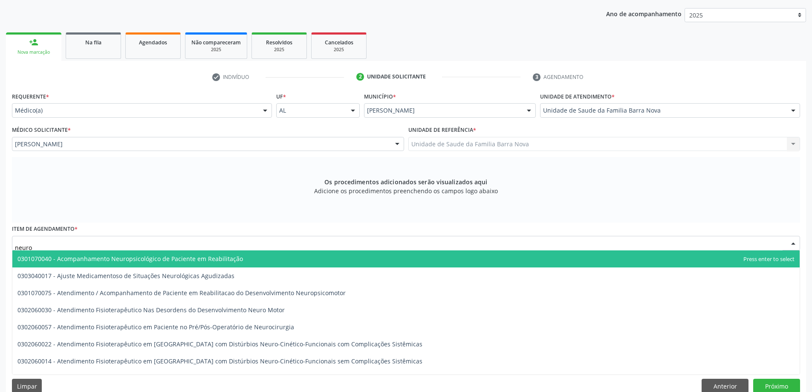
type input "neurol"
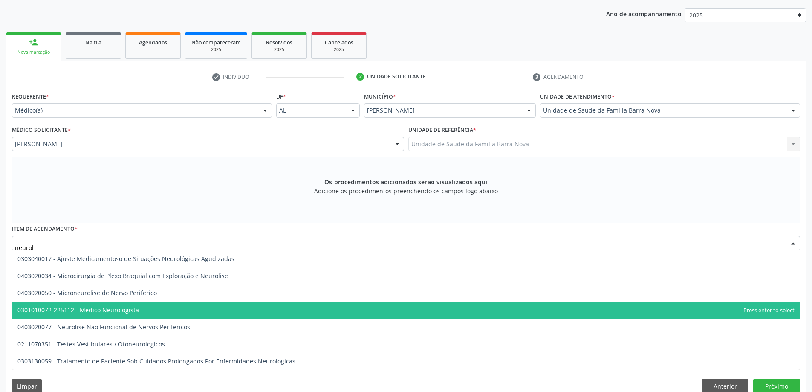
click at [156, 308] on span "0301010072-225112 - Médico Neurologista" at bounding box center [405, 309] width 787 height 17
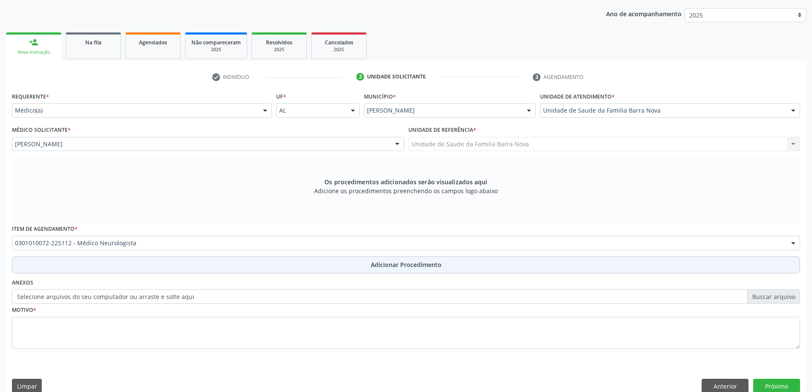
click at [380, 264] on span "Adicionar Procedimento" at bounding box center [406, 264] width 71 height 9
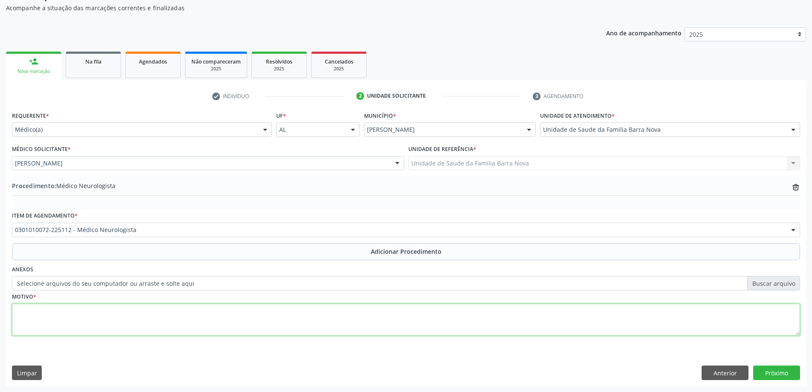
click at [158, 312] on textarea at bounding box center [406, 319] width 788 height 32
type textarea "Paciente refere ser portador de discopatia degenerativa , revela dor crônica em…"
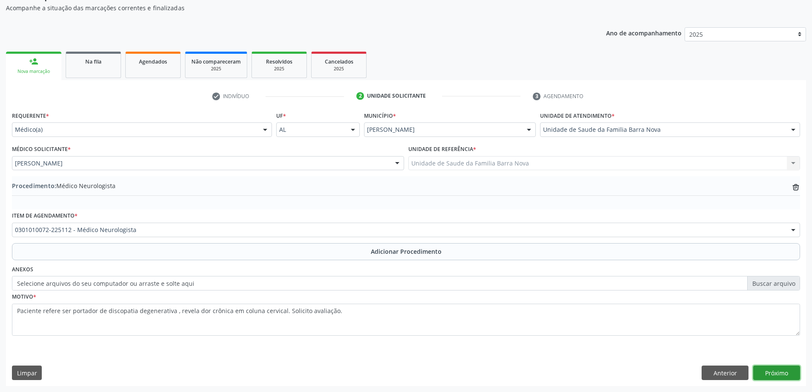
click at [784, 370] on button "Próximo" at bounding box center [776, 372] width 47 height 14
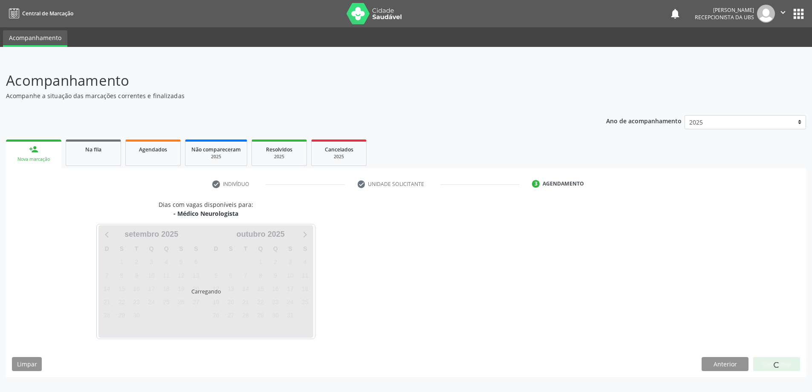
scroll to position [0, 0]
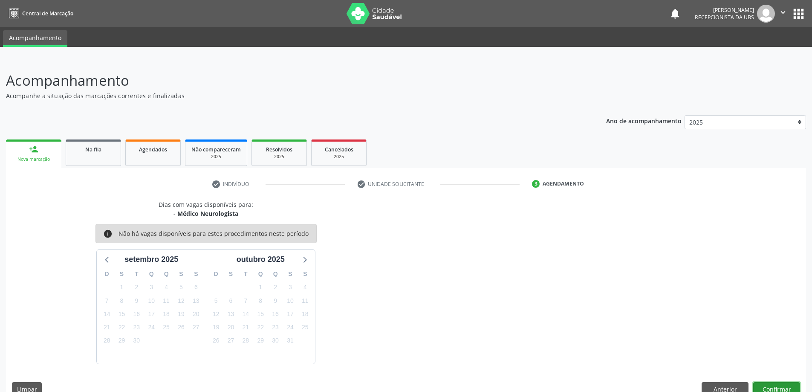
click at [775, 386] on button "Confirmar" at bounding box center [776, 389] width 47 height 14
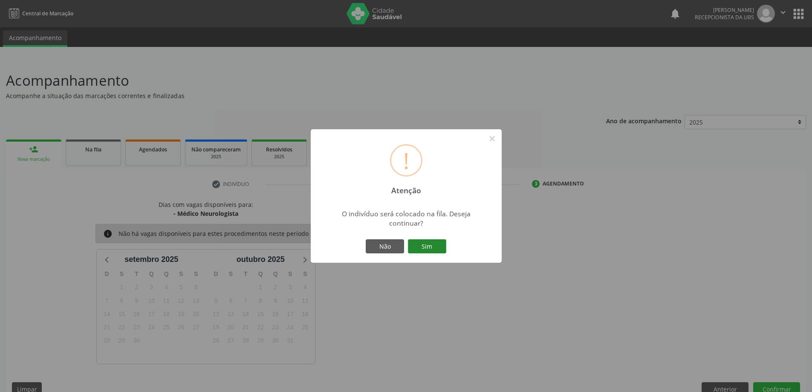
click at [434, 241] on button "Sim" at bounding box center [427, 246] width 38 height 14
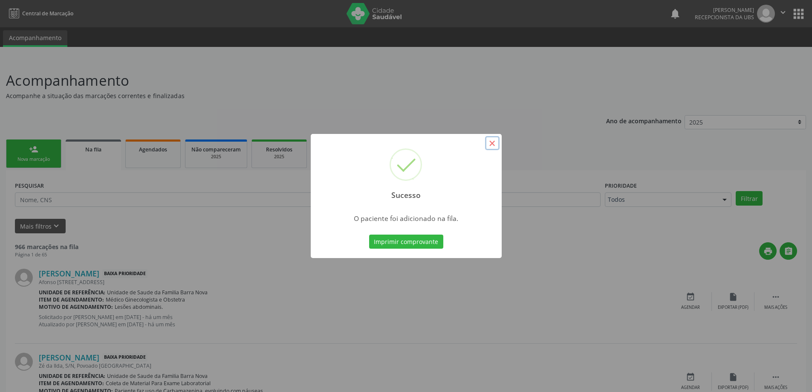
click at [493, 143] on button "×" at bounding box center [492, 143] width 14 height 14
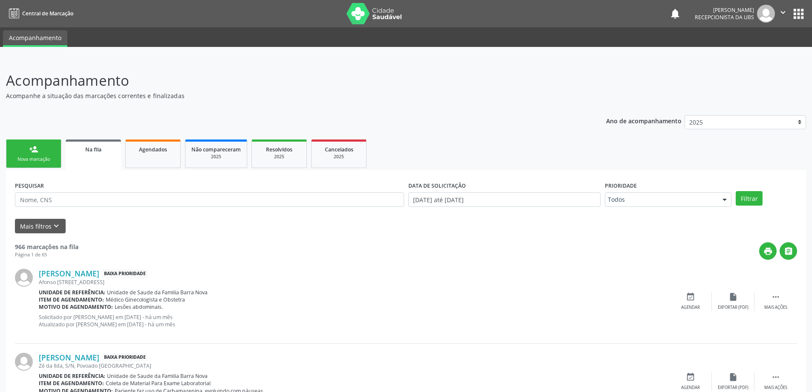
click at [44, 160] on div "Nova marcação" at bounding box center [33, 159] width 43 height 6
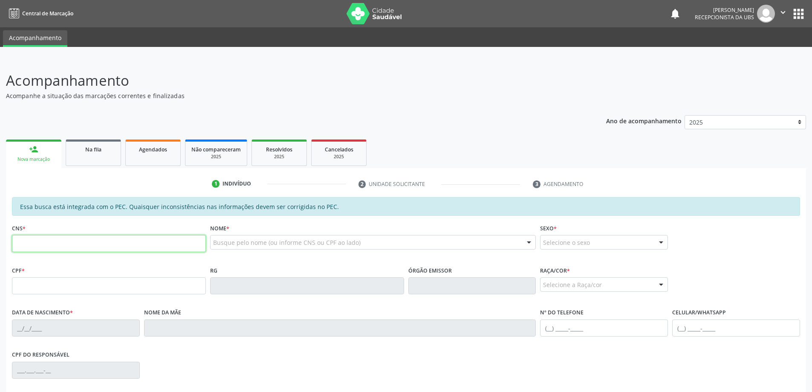
click at [63, 243] on input "text" at bounding box center [109, 243] width 194 height 17
type input "700 8014 9207 2580"
type input "613.008.372-68"
type input "[DATE]"
type input "[PERSON_NAME]"
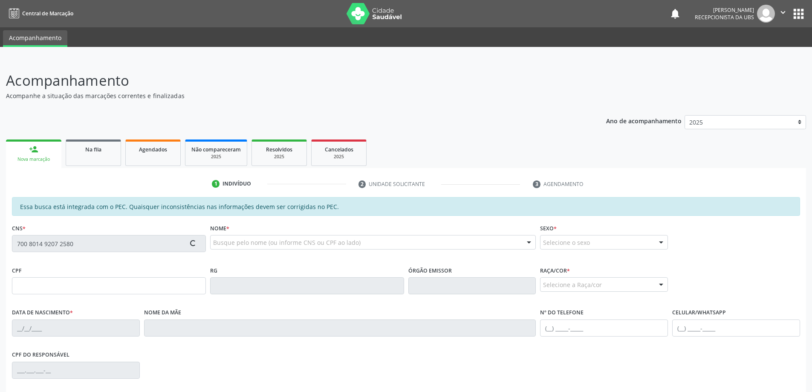
type input "[PHONE_NUMBER]"
type input "S/N"
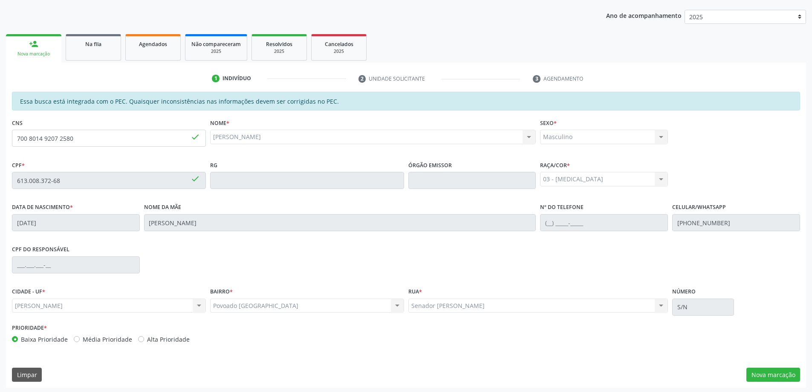
scroll to position [107, 0]
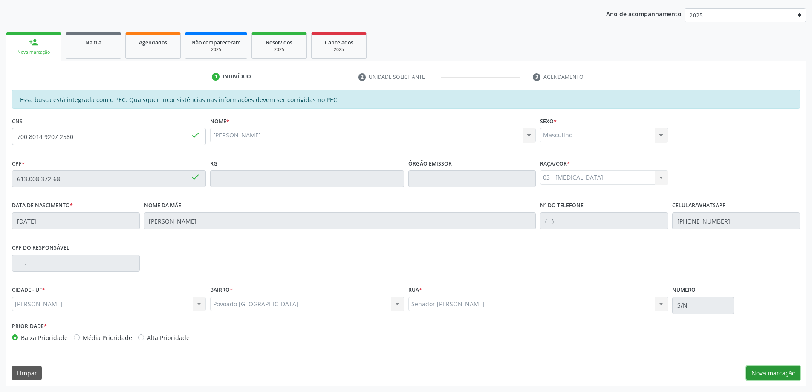
click at [778, 370] on button "Nova marcação" at bounding box center [773, 373] width 54 height 14
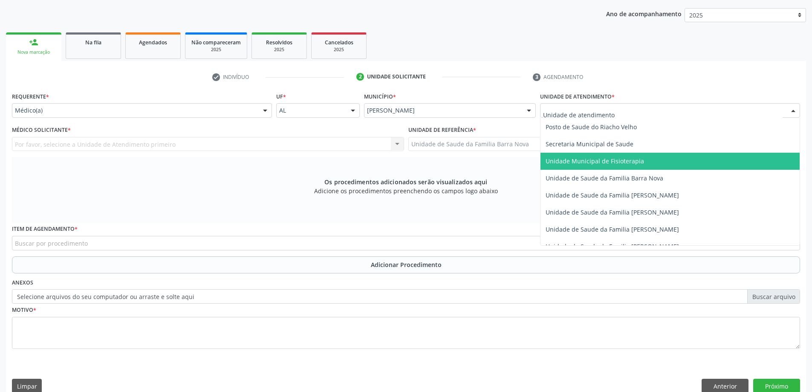
scroll to position [426, 0]
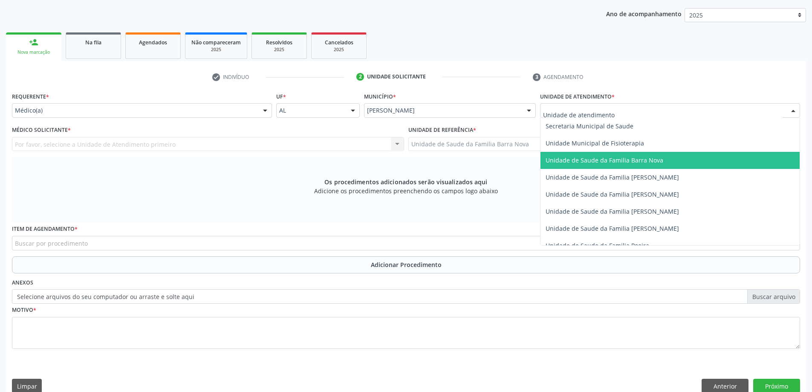
click at [624, 161] on span "Unidade de Saude da Familia Barra Nova" at bounding box center [604, 160] width 118 height 8
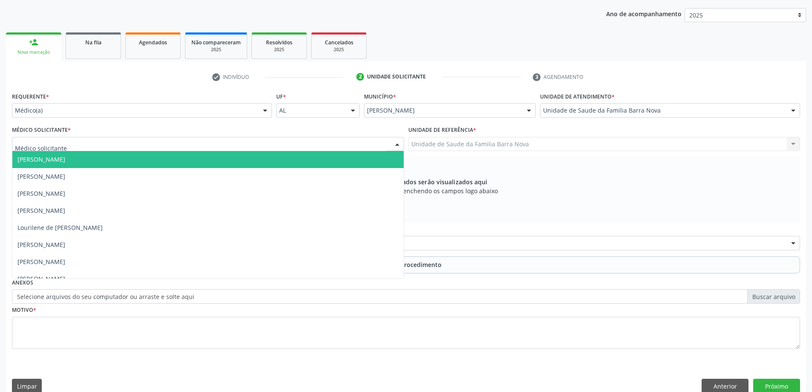
click at [154, 138] on div at bounding box center [208, 144] width 392 height 14
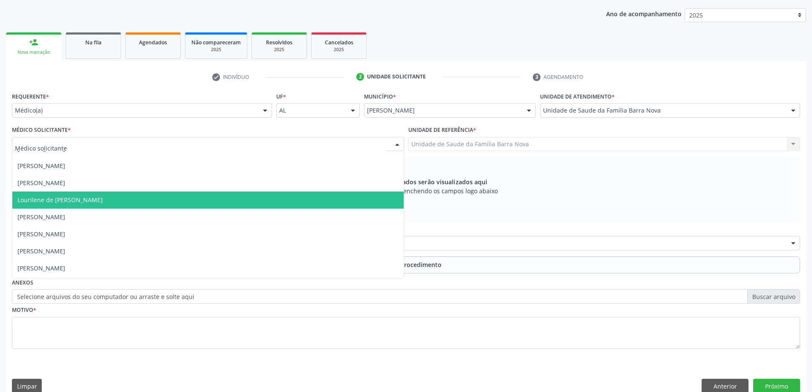
scroll to position [43, 0]
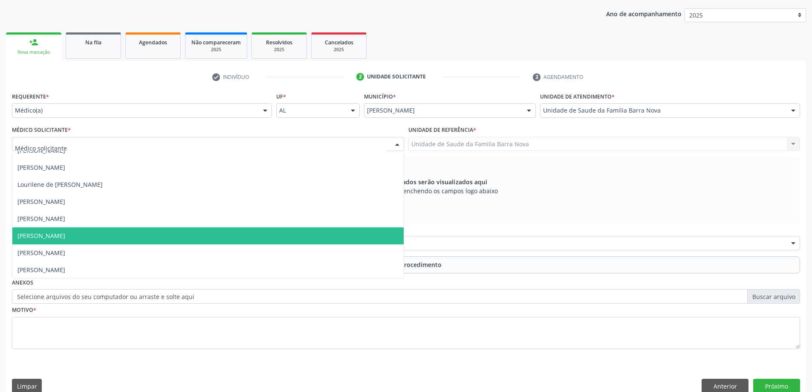
click at [128, 235] on span "[PERSON_NAME]" at bounding box center [207, 235] width 391 height 17
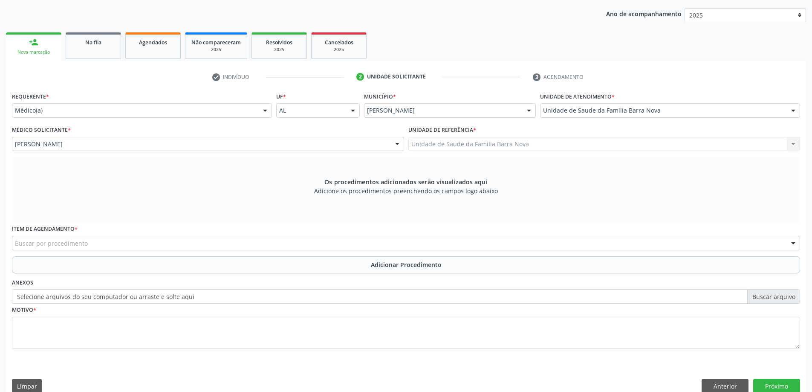
click at [141, 242] on div "Buscar por procedimento" at bounding box center [406, 243] width 788 height 14
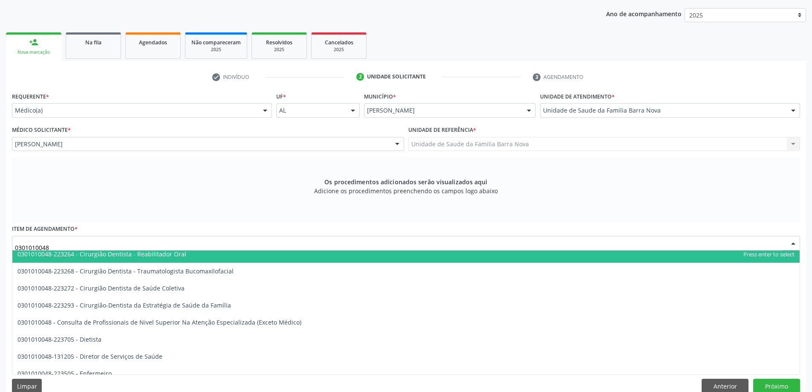
scroll to position [383, 0]
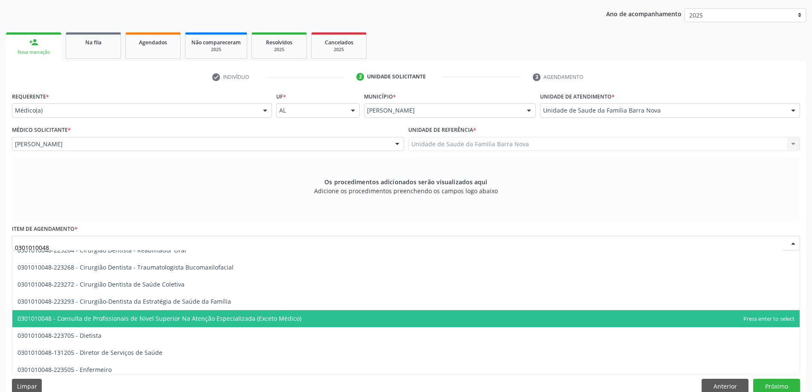
click at [249, 320] on span "0301010048 - Consulta de Profissionais de Nivel Superior Na Atenção Especializa…" at bounding box center [159, 318] width 284 height 8
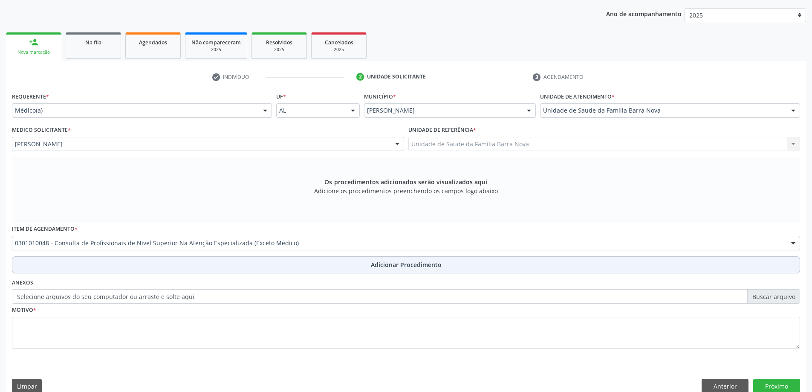
click at [380, 265] on span "Adicionar Procedimento" at bounding box center [406, 264] width 71 height 9
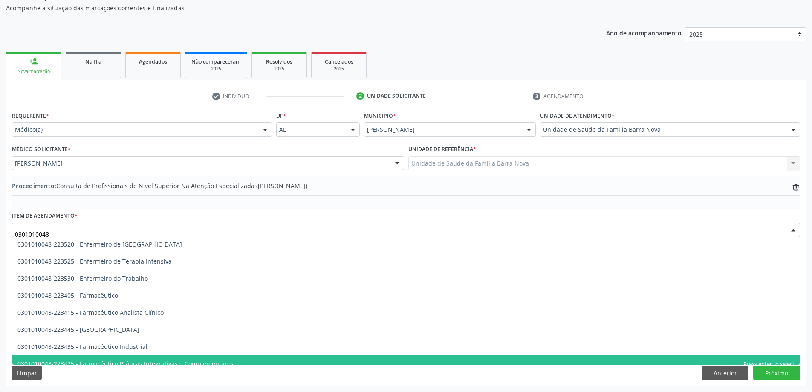
scroll to position [716, 0]
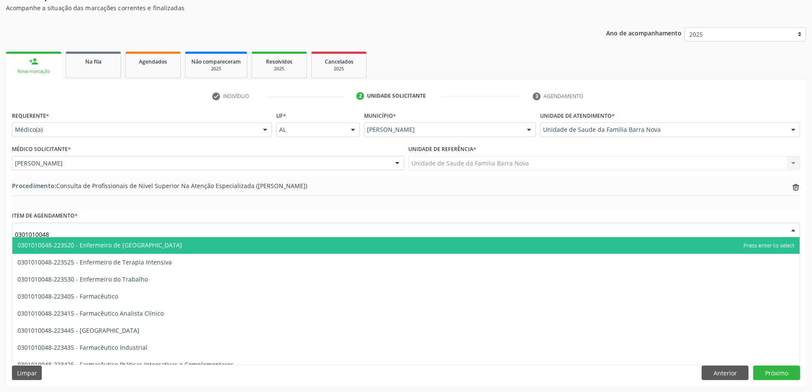
click at [64, 236] on input "0301010048" at bounding box center [398, 233] width 767 height 17
click at [78, 232] on input "0301010048" at bounding box center [398, 233] width 767 height 17
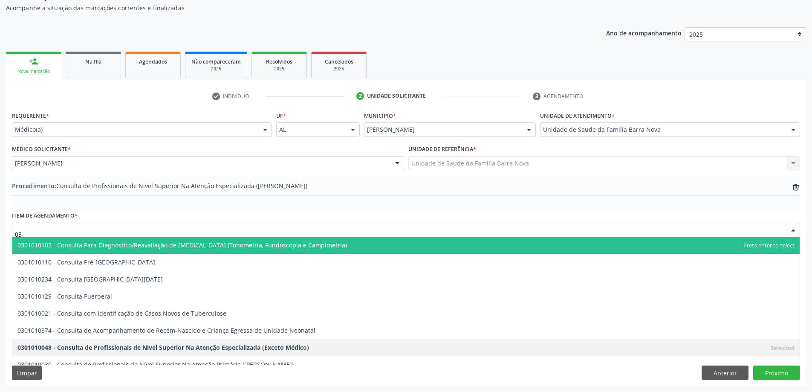
type input "0"
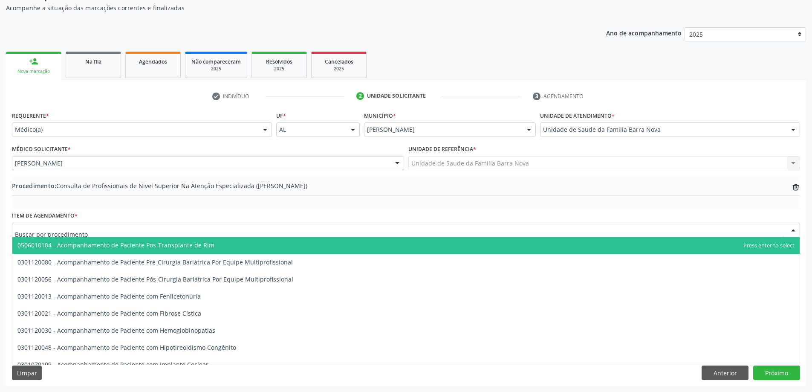
click at [122, 232] on input "text" at bounding box center [398, 233] width 767 height 17
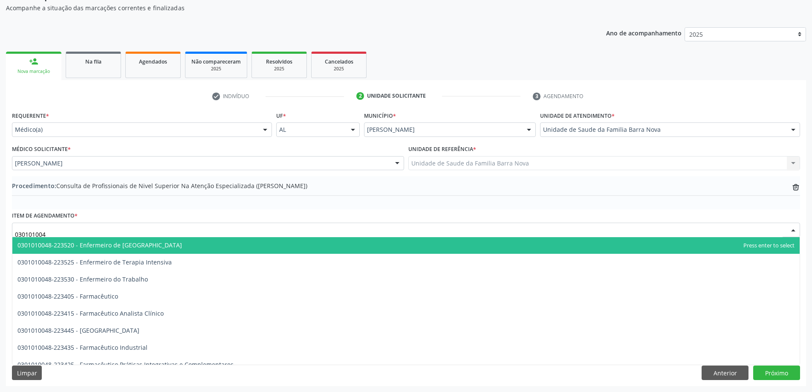
type input "0301010048"
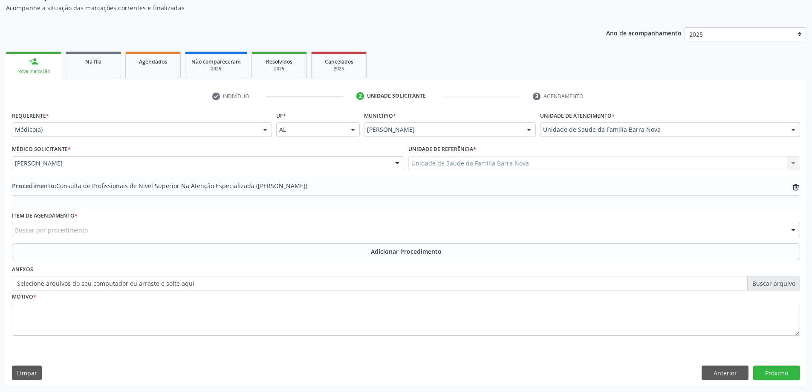
click at [705, 208] on div "Procedimento: Consulta de Profissionais de Nivel Superior Na Atenção Especializ…" at bounding box center [406, 192] width 788 height 33
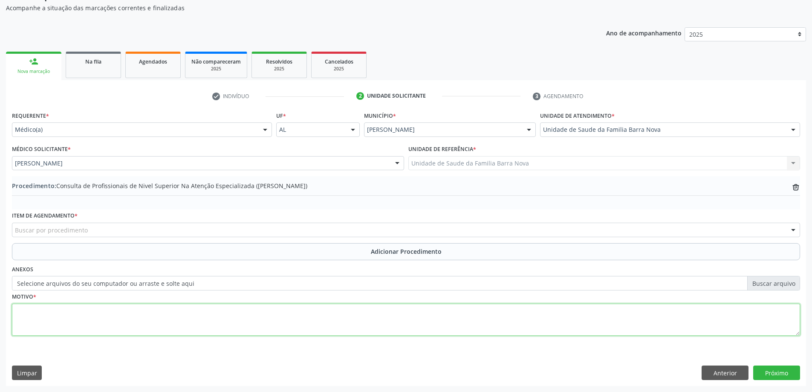
click at [106, 308] on textarea at bounding box center [406, 319] width 788 height 32
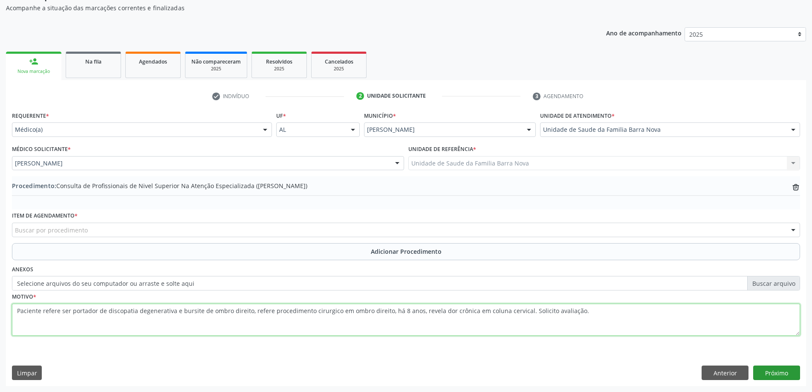
type textarea "Paciente refere ser portador de discopatia degenerativa e bursite de ombro dire…"
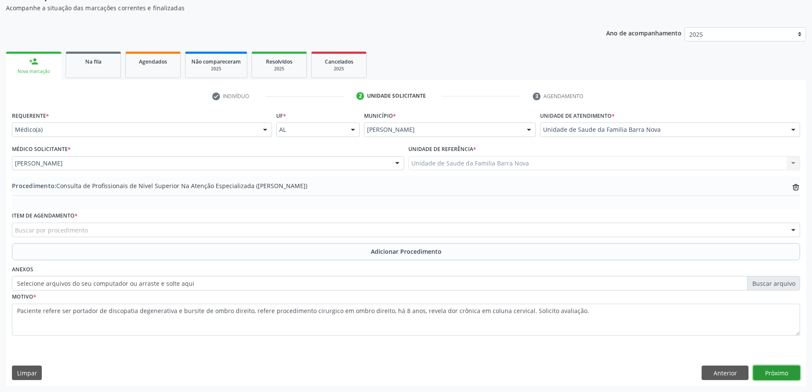
click at [775, 374] on button "Próximo" at bounding box center [776, 372] width 47 height 14
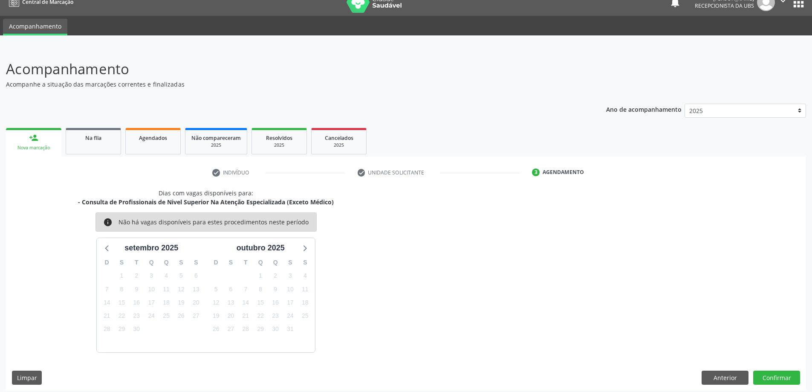
scroll to position [16, 0]
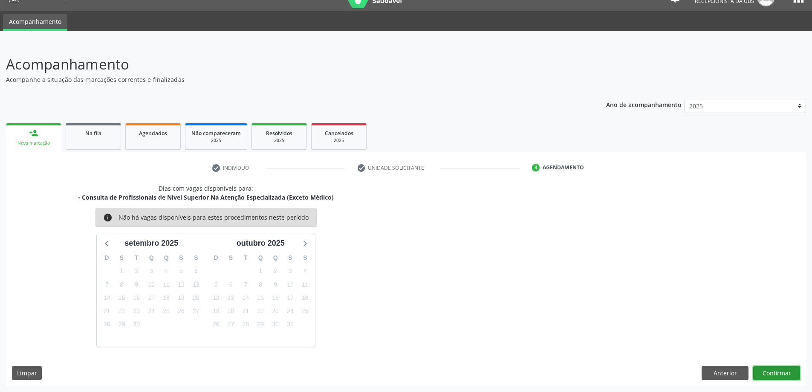
click at [782, 372] on button "Confirmar" at bounding box center [776, 373] width 47 height 14
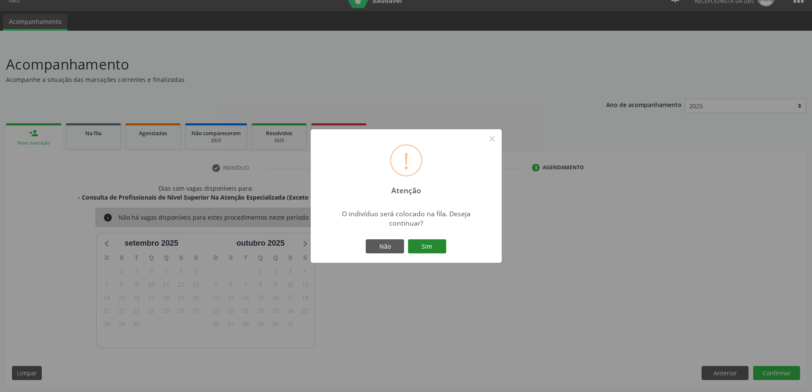
click at [420, 243] on button "Sim" at bounding box center [427, 246] width 38 height 14
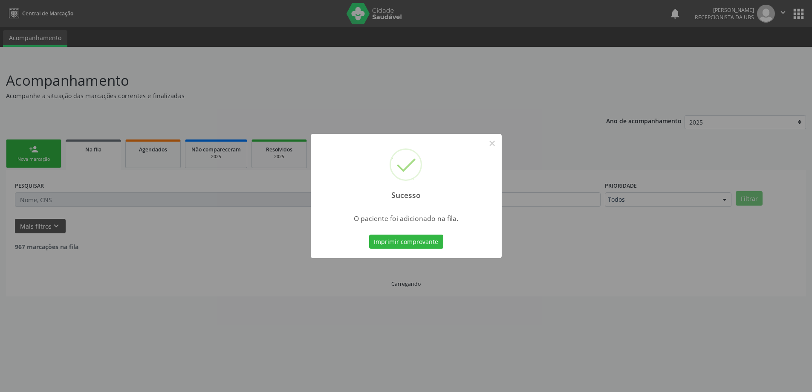
scroll to position [0, 0]
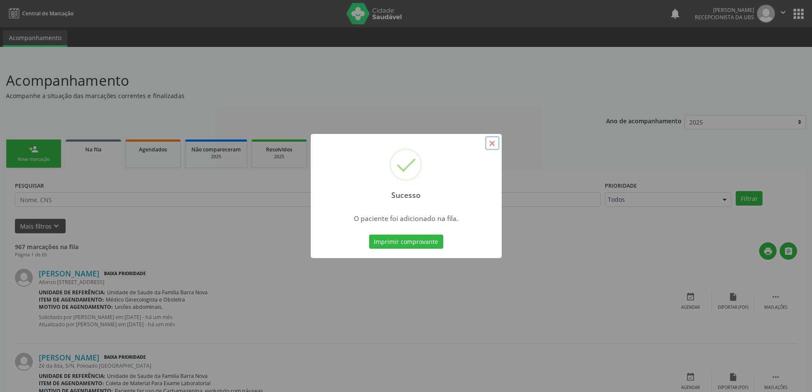
click at [490, 147] on button "×" at bounding box center [492, 143] width 14 height 14
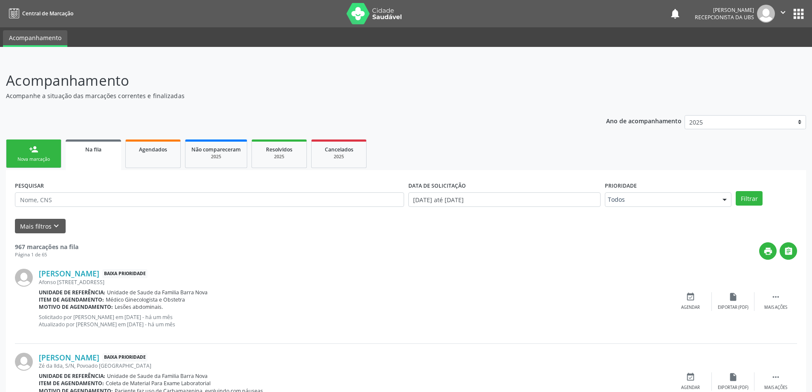
click at [33, 150] on div "person_add" at bounding box center [33, 148] width 9 height 9
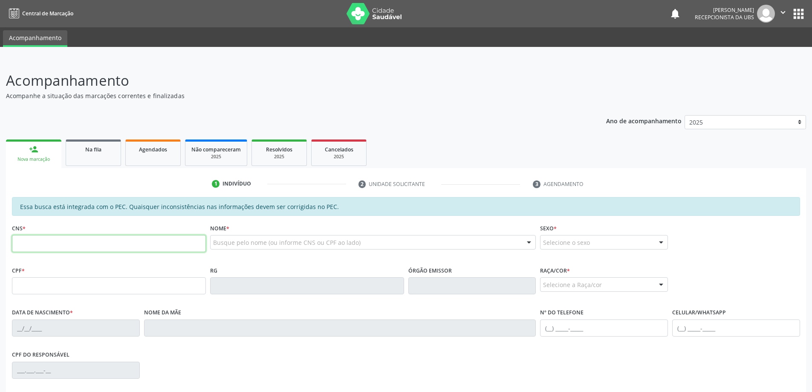
click at [45, 236] on input "text" at bounding box center [109, 243] width 194 height 17
type input "707 0088 6998 1233"
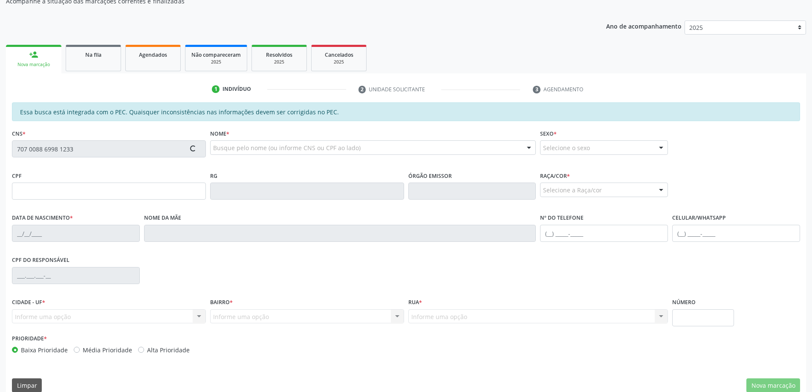
type input "059.278.414-22"
type input "10/03/1985"
type input "Marineide Leite da Silva"
type input "(82) 98803-9550"
type input "(82) 99954-1413"
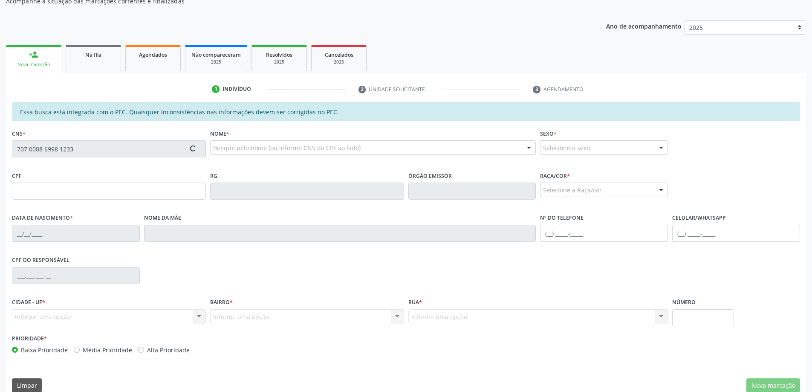
type input "19"
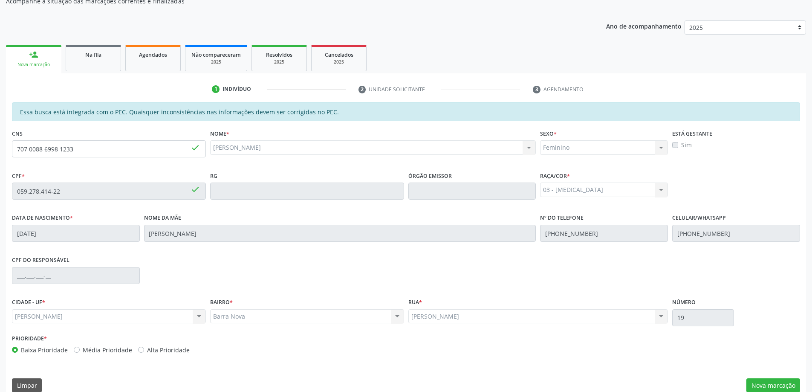
scroll to position [107, 0]
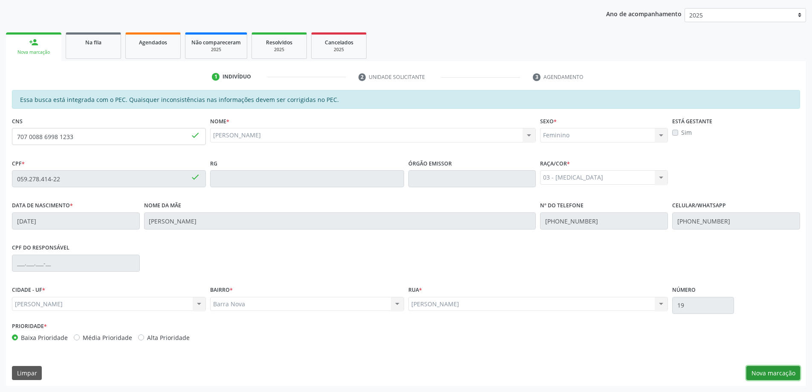
click at [778, 375] on button "Nova marcação" at bounding box center [773, 373] width 54 height 14
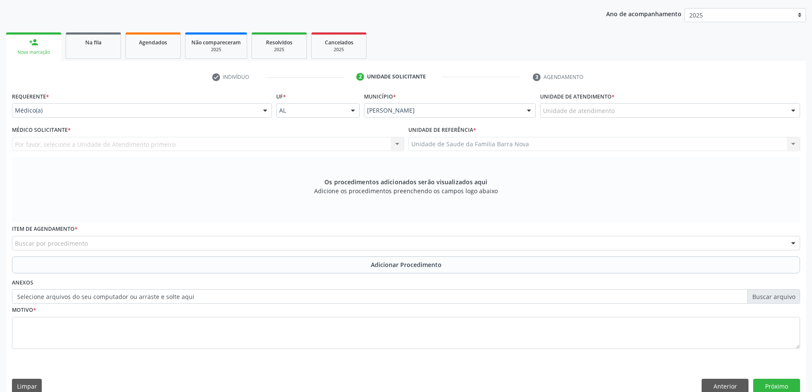
click at [616, 112] on div "Unidade de atendimento" at bounding box center [670, 110] width 260 height 14
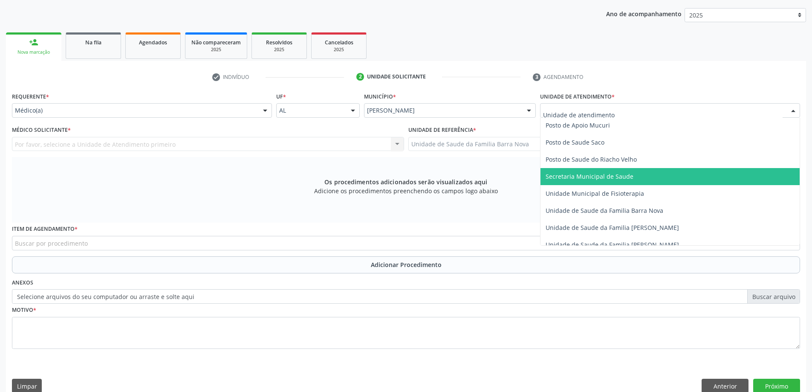
scroll to position [383, 0]
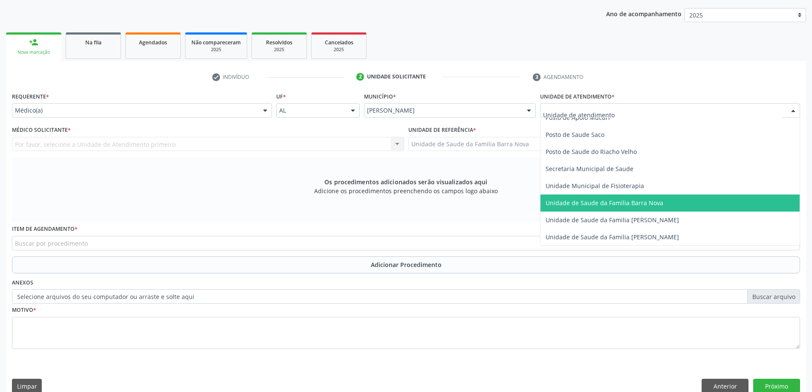
click at [626, 203] on span "Unidade de Saude da Familia Barra Nova" at bounding box center [604, 203] width 118 height 8
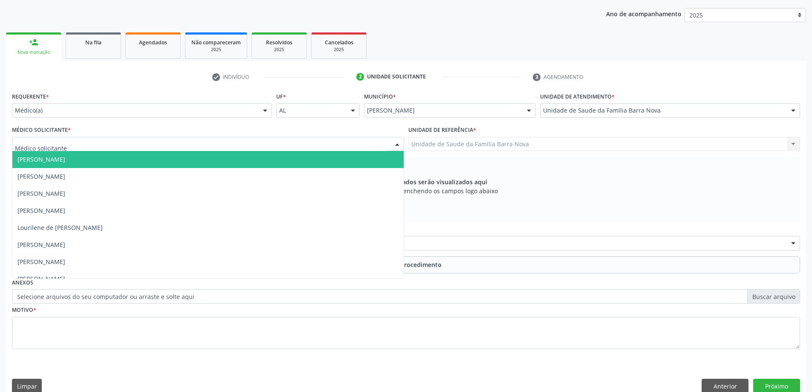
click at [233, 142] on div at bounding box center [208, 144] width 392 height 14
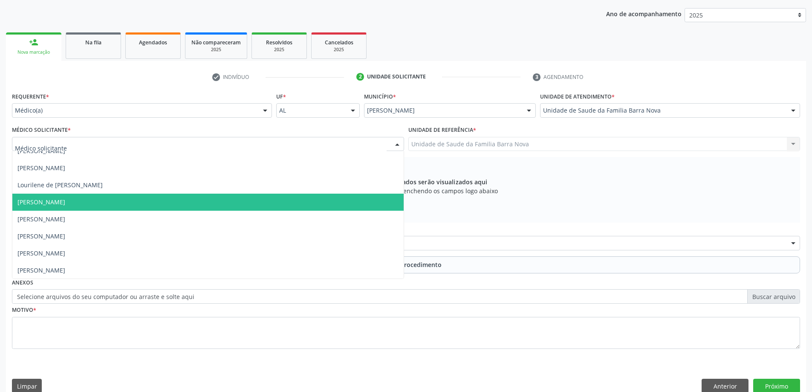
scroll to position [43, 0]
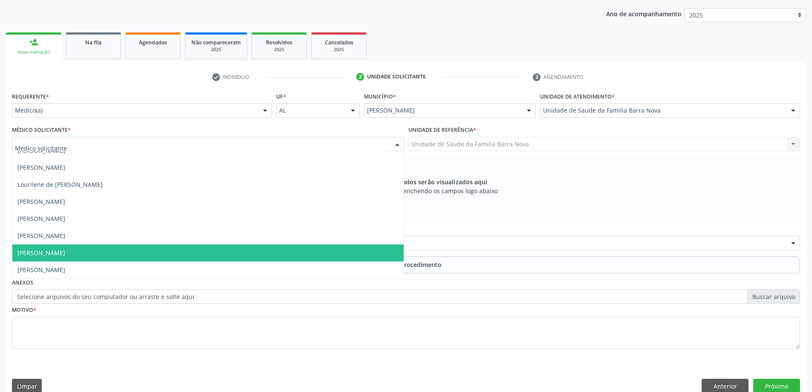
click at [199, 255] on span "[PERSON_NAME]" at bounding box center [207, 252] width 391 height 17
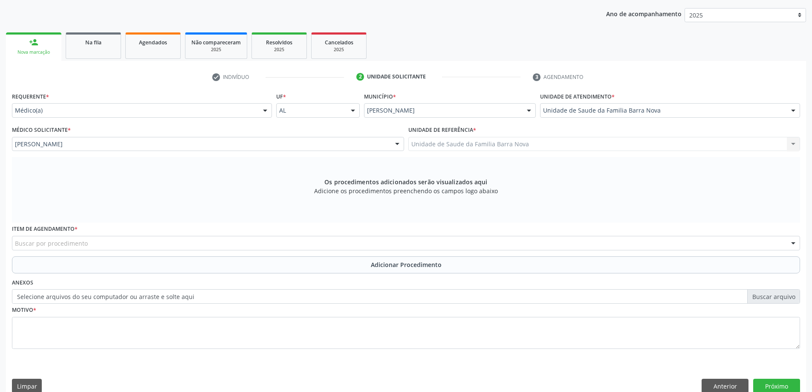
click at [200, 243] on div "Buscar por procedimento" at bounding box center [406, 243] width 788 height 14
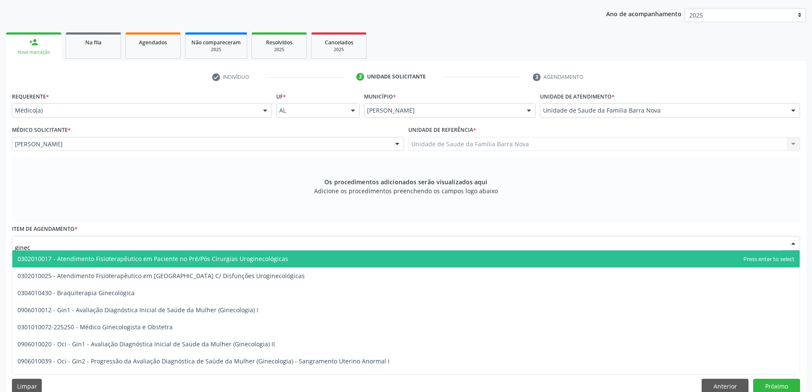
type input "gineco"
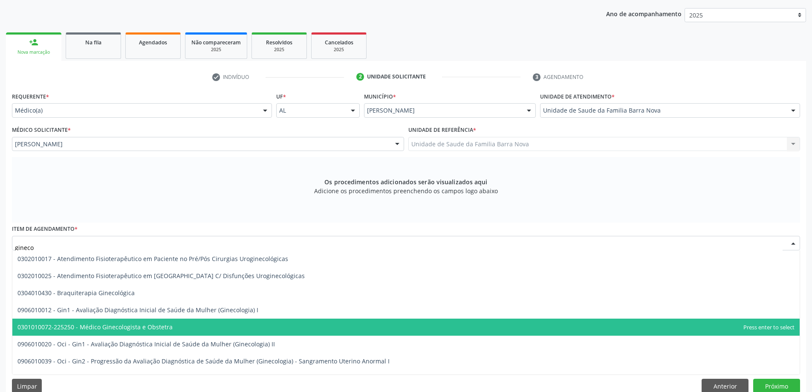
click at [178, 331] on span "0301010072-225250 - Médico Ginecologista e Obstetra" at bounding box center [405, 326] width 787 height 17
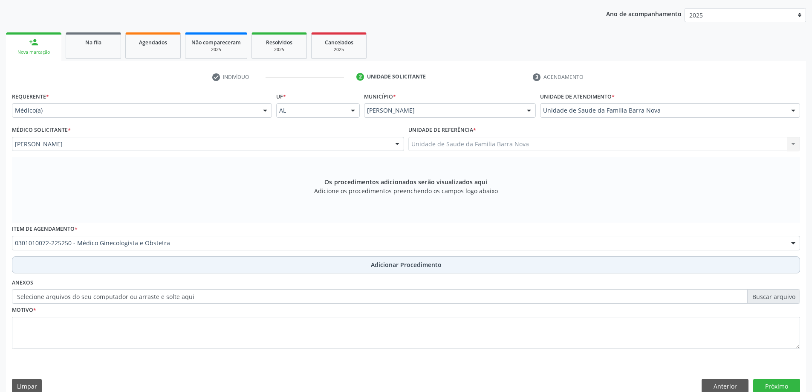
click at [395, 271] on button "Adicionar Procedimento" at bounding box center [406, 264] width 788 height 17
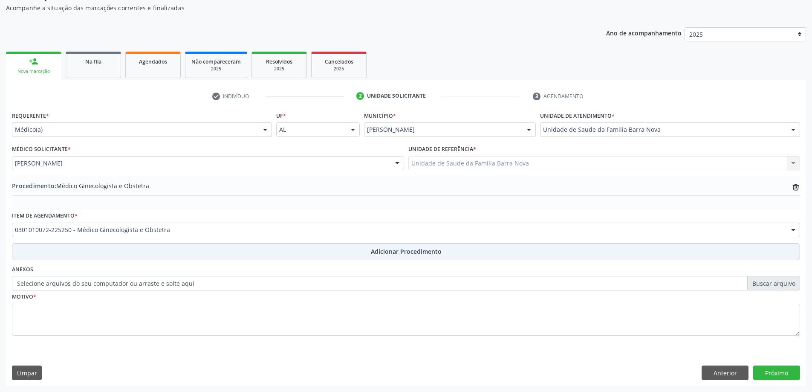
scroll to position [88, 0]
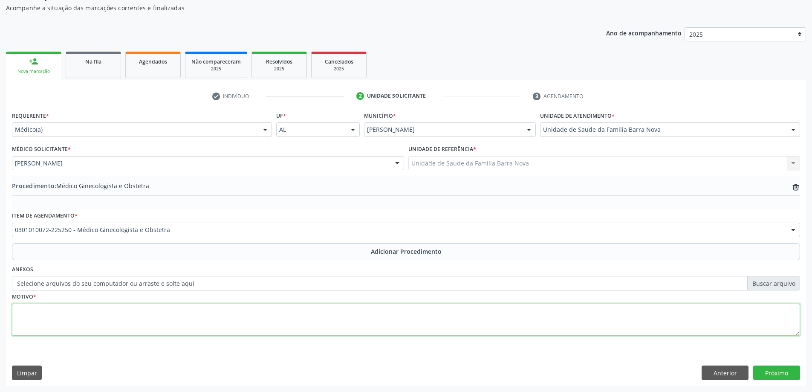
click at [66, 328] on textarea at bounding box center [406, 319] width 788 height 32
type textarea "A"
type textarea "Dismenorréia não especificada."
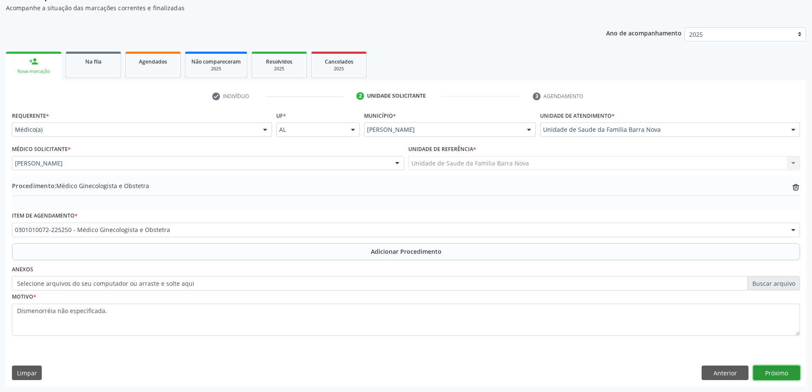
click at [787, 372] on button "Próximo" at bounding box center [776, 372] width 47 height 14
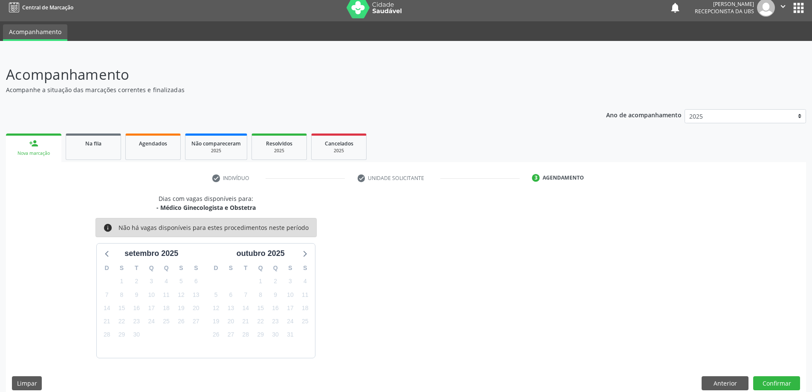
scroll to position [16, 0]
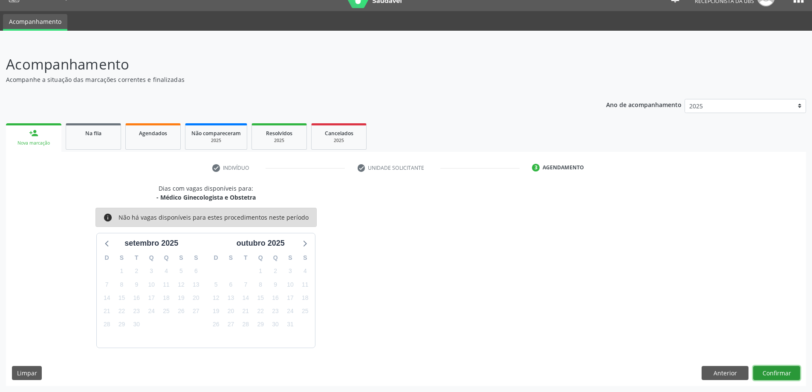
click at [769, 371] on button "Confirmar" at bounding box center [776, 373] width 47 height 14
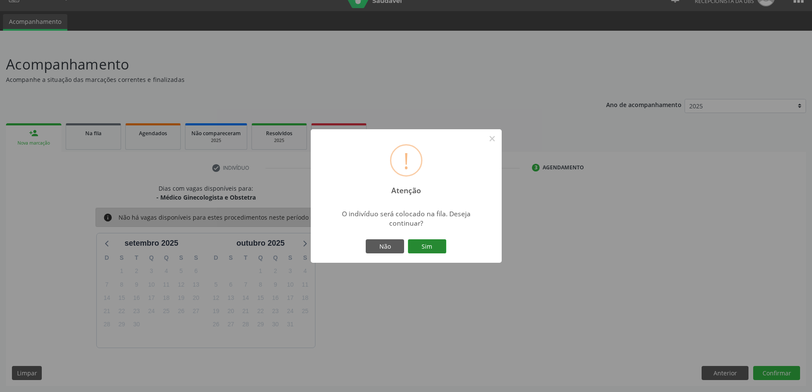
click at [424, 241] on button "Sim" at bounding box center [427, 246] width 38 height 14
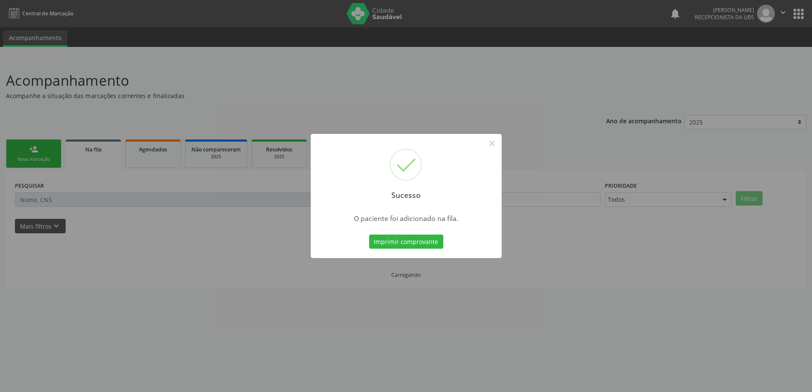
scroll to position [0, 0]
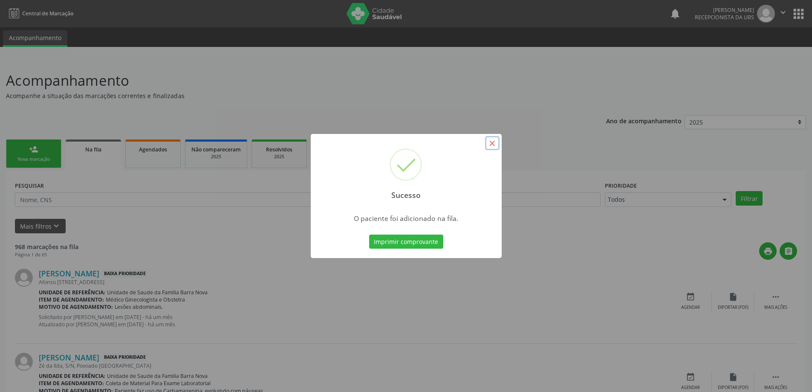
click at [490, 143] on button "×" at bounding box center [492, 143] width 14 height 14
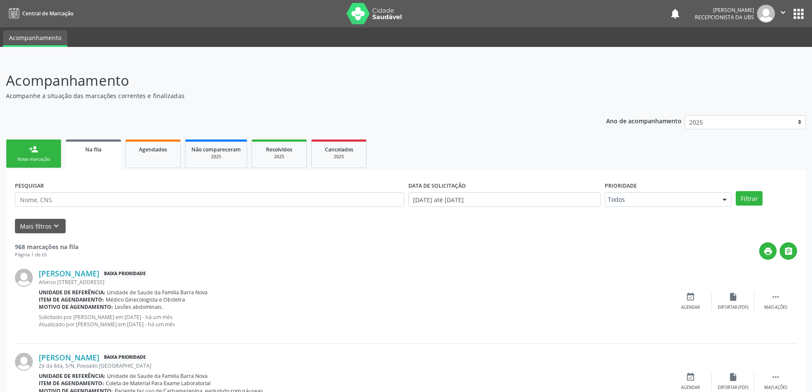
click at [23, 149] on link "person_add Nova marcação" at bounding box center [33, 153] width 55 height 29
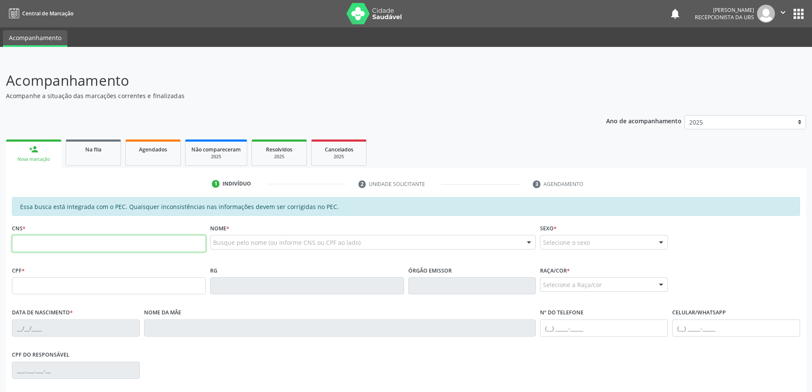
click at [62, 237] on input "text" at bounding box center [109, 243] width 194 height 17
type input "706 0078 4789 4746"
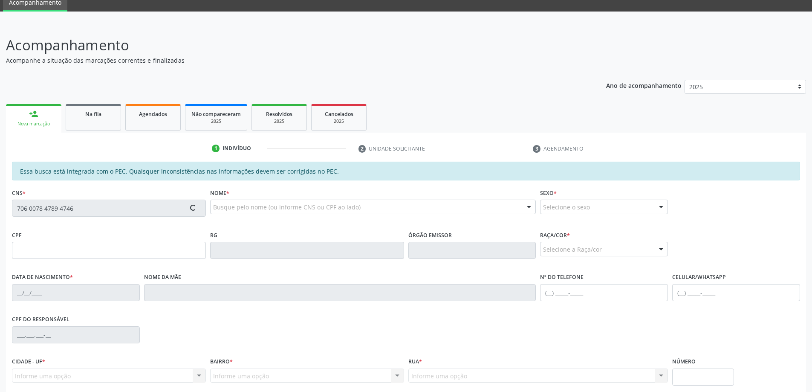
type input "092.231.304-09"
type input "12/02/2005"
type input "Luciana Dantas Cavalcante"
type input "(82) 98806-0392"
type input "302"
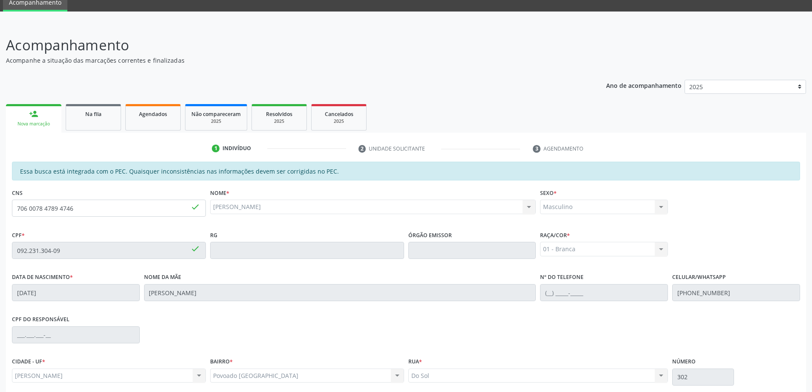
scroll to position [107, 0]
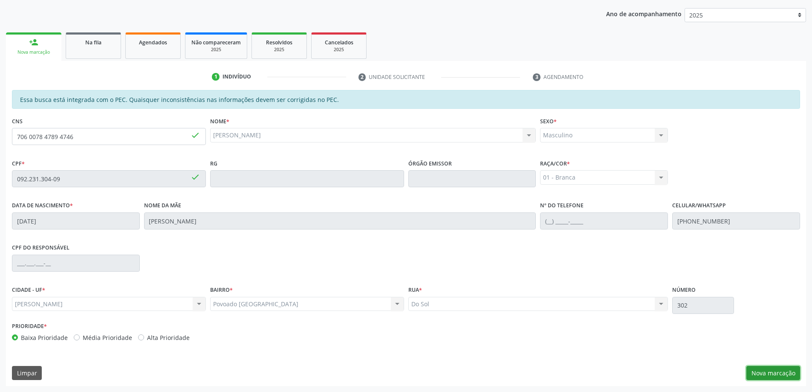
click at [792, 372] on button "Nova marcação" at bounding box center [773, 373] width 54 height 14
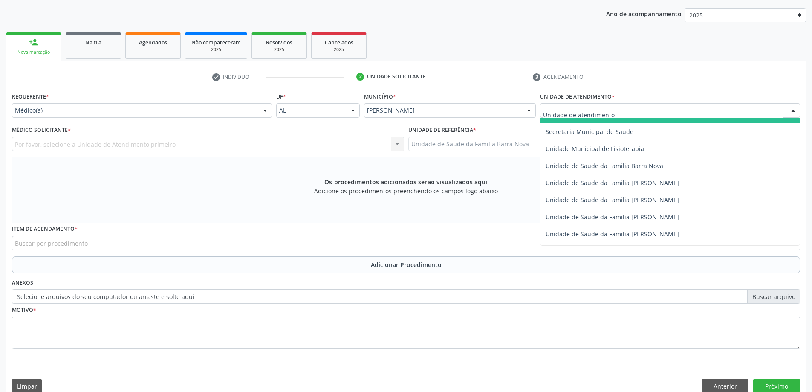
scroll to position [426, 0]
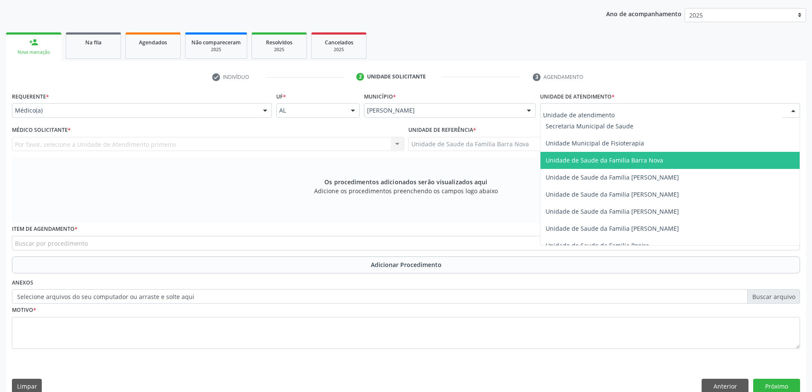
click at [622, 161] on span "Unidade de Saude da Familia Barra Nova" at bounding box center [604, 160] width 118 height 8
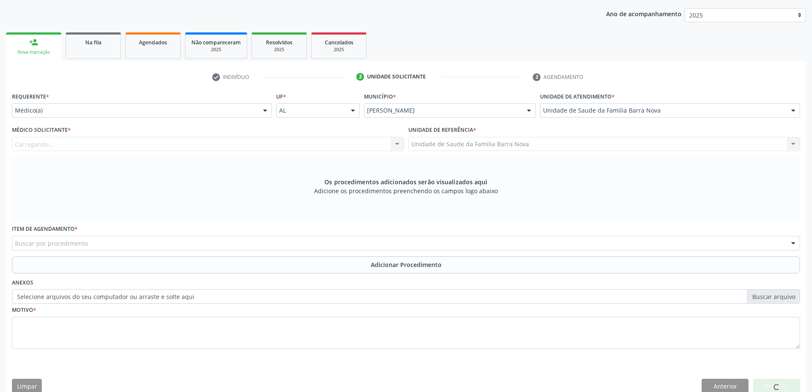
click at [313, 141] on div "Carregando... Nenhum resultado encontrado para: " " Não há nenhuma opção para s…" at bounding box center [208, 144] width 392 height 14
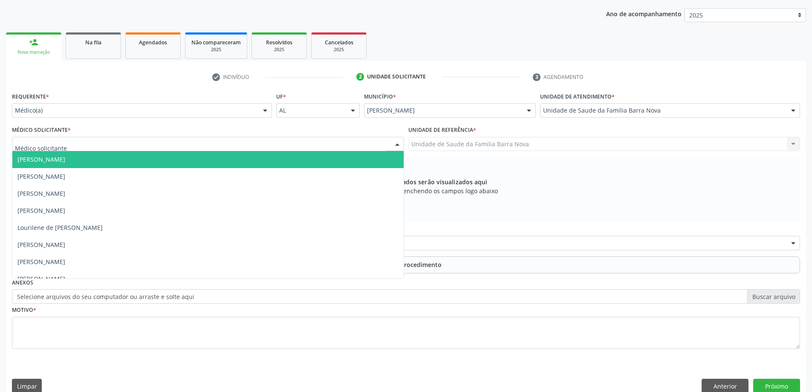
click at [217, 141] on div at bounding box center [208, 144] width 392 height 14
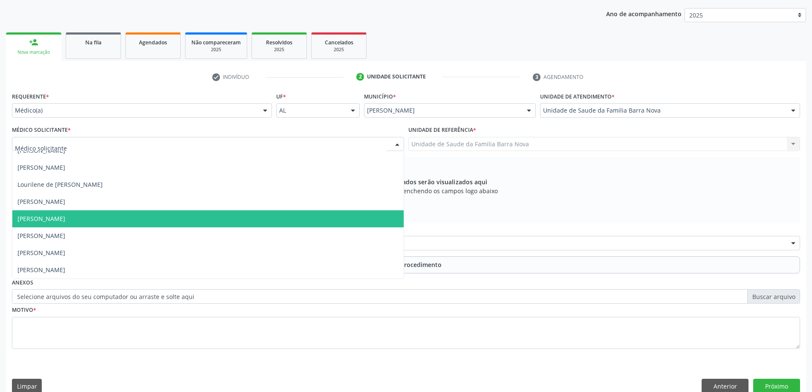
scroll to position [120, 0]
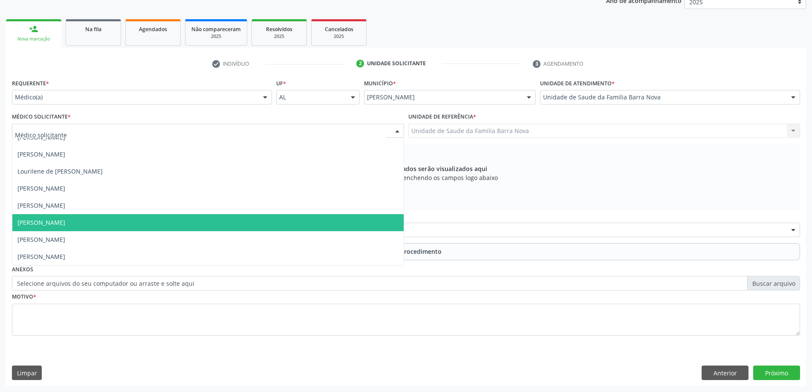
click at [222, 225] on span "[PERSON_NAME]" at bounding box center [207, 222] width 391 height 17
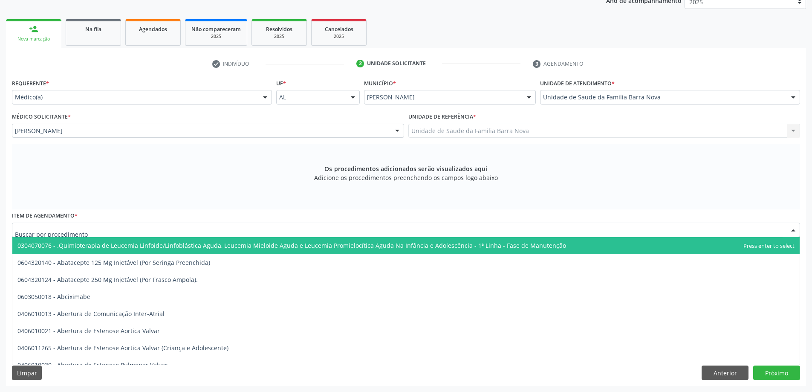
click at [300, 226] on div at bounding box center [406, 229] width 788 height 14
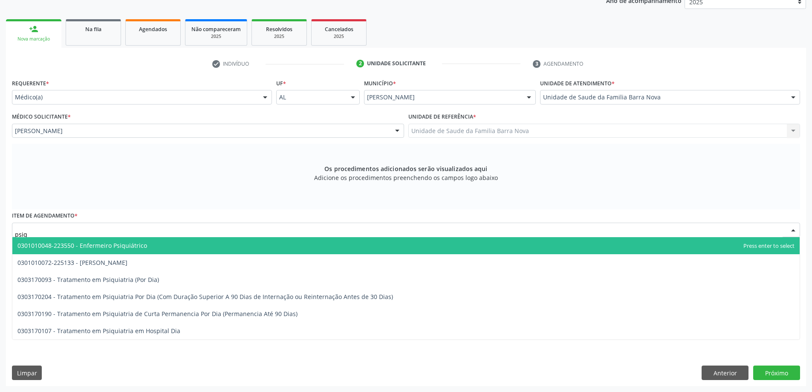
type input "psiqu"
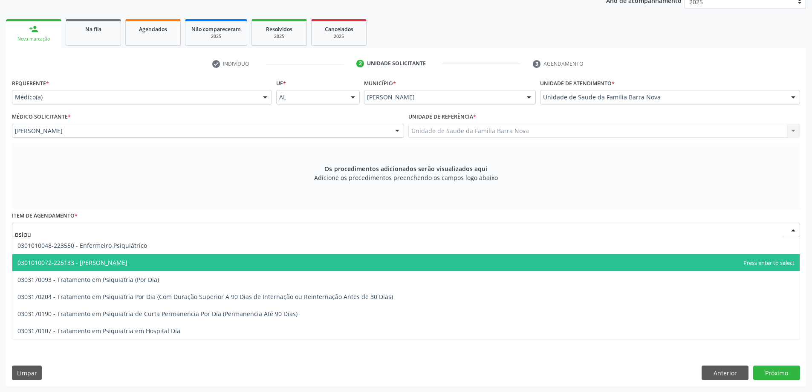
click at [184, 261] on span "0301010072-225133 - Médico Psiquiatra" at bounding box center [405, 262] width 787 height 17
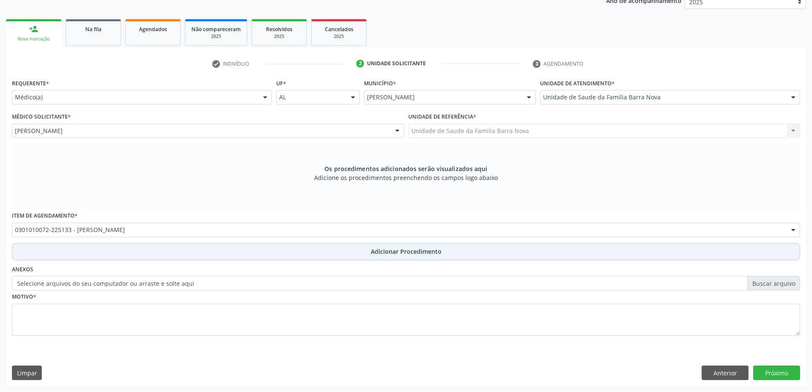
click at [396, 254] on span "Adicionar Procedimento" at bounding box center [406, 251] width 71 height 9
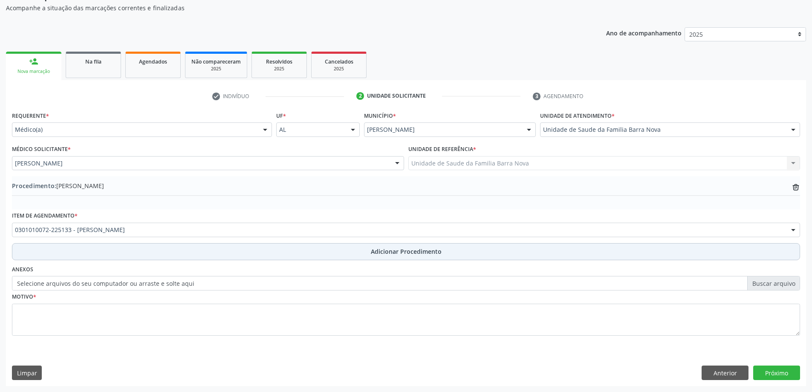
scroll to position [88, 0]
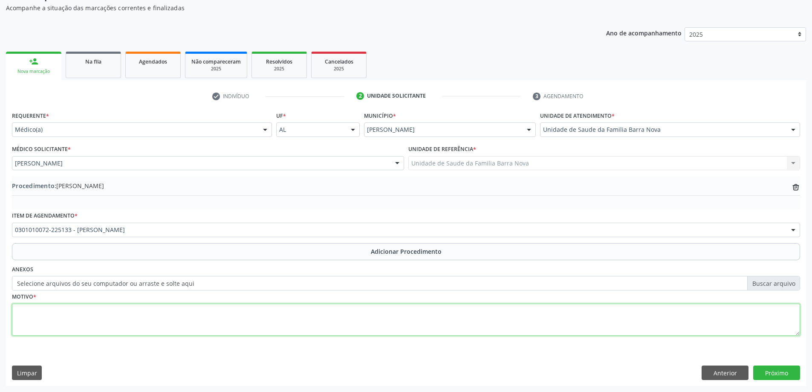
click at [68, 312] on textarea at bounding box center [406, 319] width 788 height 32
click at [78, 310] on textarea "Paciente se queixa de depressão" at bounding box center [406, 319] width 788 height 32
click at [110, 314] on textarea "Paciente se queixa de "depressão" at bounding box center [406, 319] width 788 height 32
click at [112, 309] on textarea "Paciente se queixa de "depressão, pânico" at bounding box center [406, 319] width 788 height 32
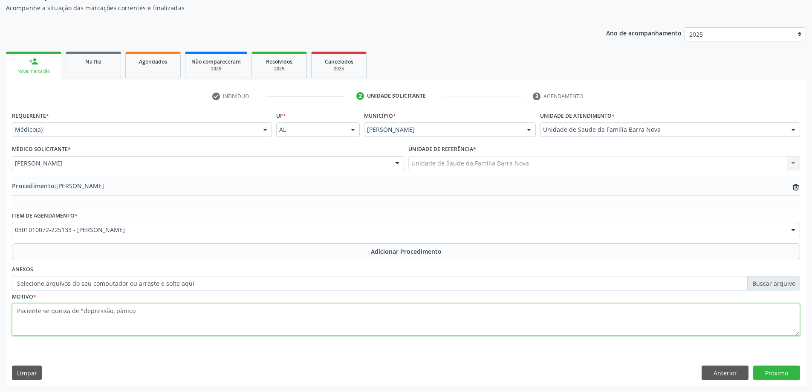
click at [113, 310] on textarea "Paciente se queixa de "depressão, pânico" at bounding box center [406, 319] width 788 height 32
click at [113, 311] on textarea "Paciente se queixa de "depressão, "pânico" at bounding box center [406, 319] width 788 height 32
click at [135, 310] on textarea "Paciente se queixa de "depressão,"pânico" at bounding box center [406, 319] width 788 height 32
type textarea "Paciente se queixa de "depressão,"pânico" e "ansiedade", refere que conversa so…"
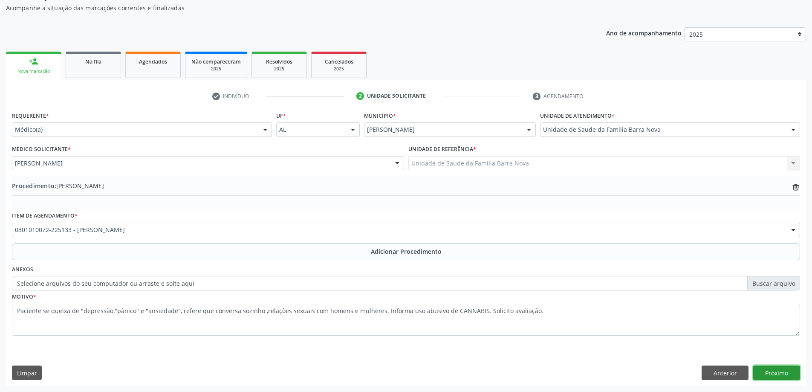
click at [778, 372] on button "Próximo" at bounding box center [776, 372] width 47 height 14
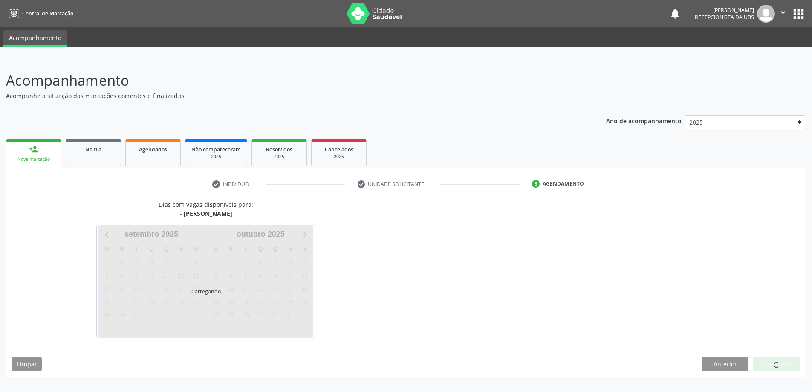
scroll to position [0, 0]
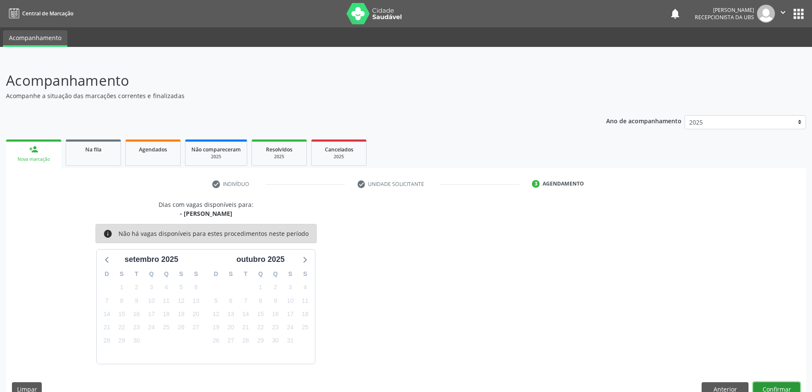
click at [780, 388] on button "Confirmar" at bounding box center [776, 389] width 47 height 14
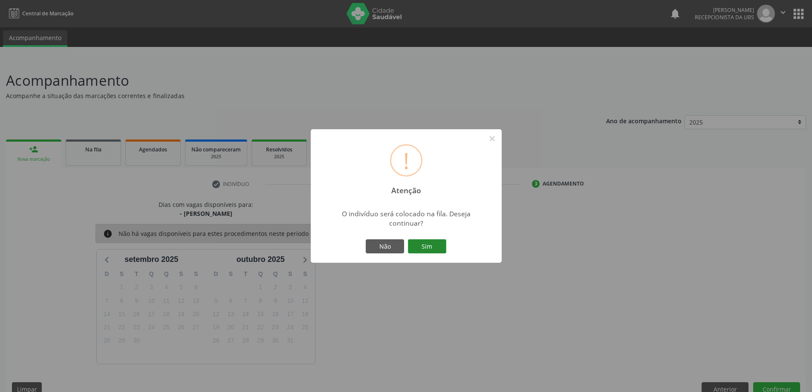
click at [435, 249] on button "Sim" at bounding box center [427, 246] width 38 height 14
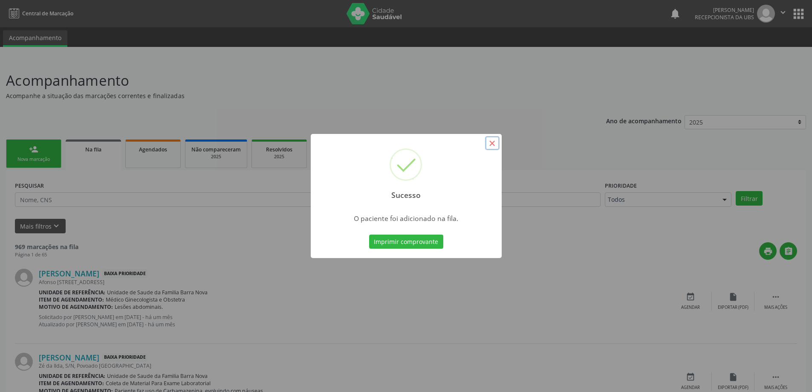
click at [492, 140] on button "×" at bounding box center [492, 143] width 14 height 14
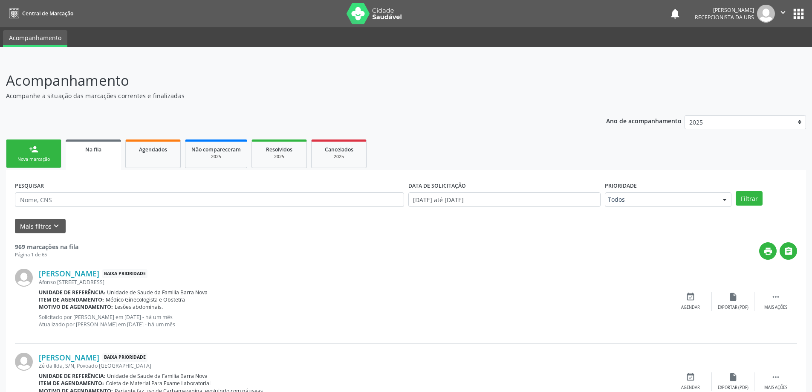
click at [41, 153] on link "person_add Nova marcação" at bounding box center [33, 153] width 55 height 29
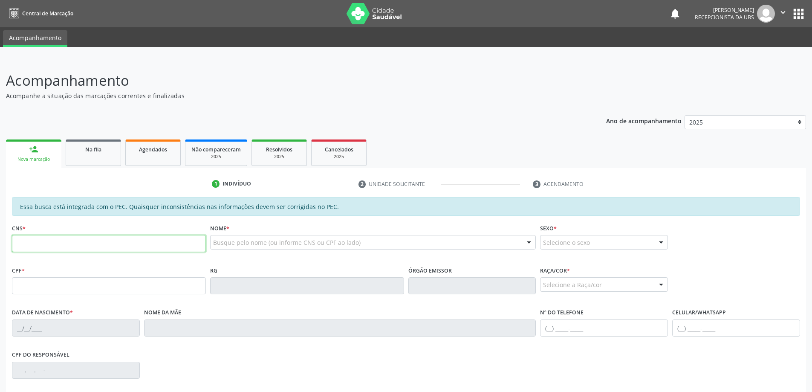
click at [62, 245] on input "text" at bounding box center [109, 243] width 194 height 17
type input "706 0078 4789 4746"
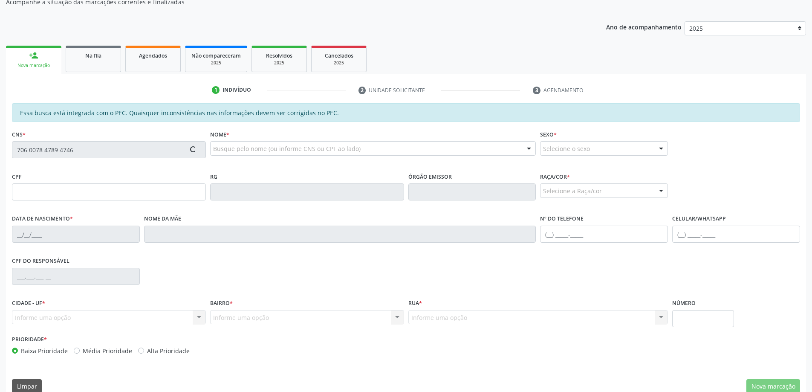
type input "092.231.304-09"
type input "12/02/2005"
type input "Luciana Dantas Cavalcante"
type input "(82) 98806-0392"
type input "302"
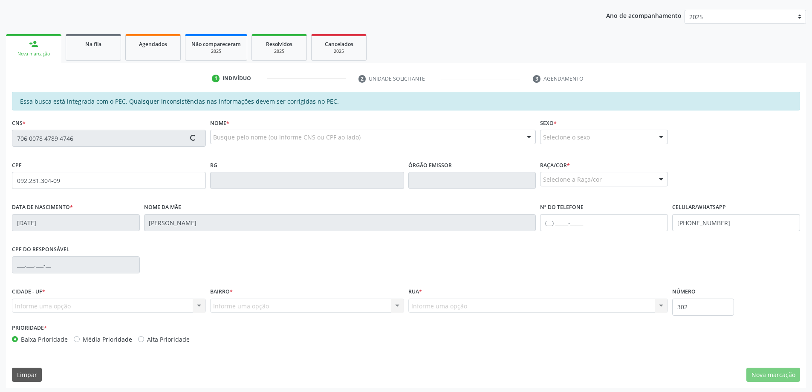
scroll to position [107, 0]
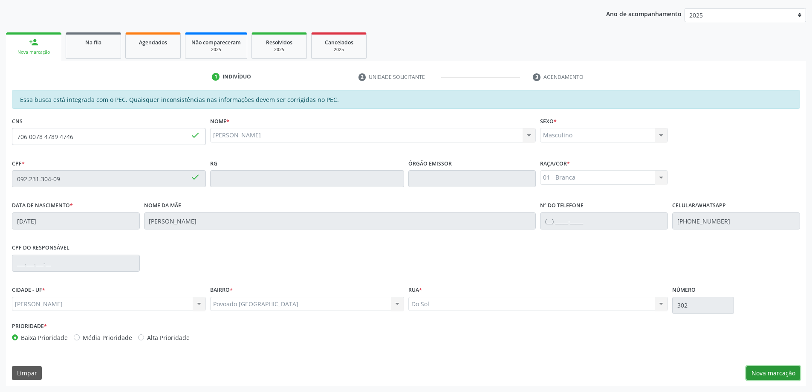
click at [778, 371] on button "Nova marcação" at bounding box center [773, 373] width 54 height 14
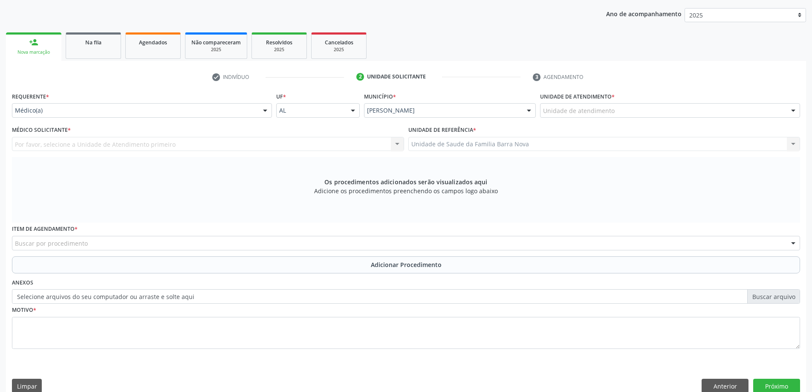
click at [614, 113] on div "Unidade de atendimento" at bounding box center [670, 110] width 260 height 14
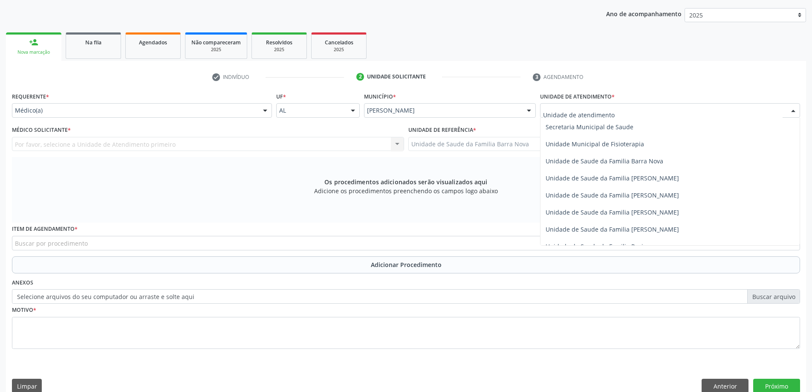
scroll to position [426, 0]
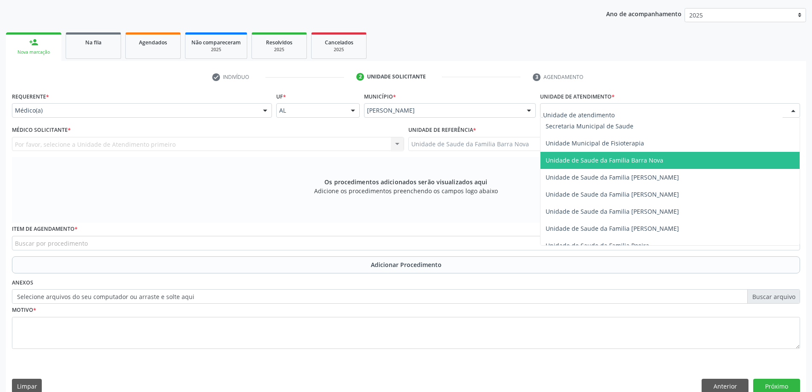
click at [638, 162] on span "Unidade de Saude da Familia Barra Nova" at bounding box center [604, 160] width 118 height 8
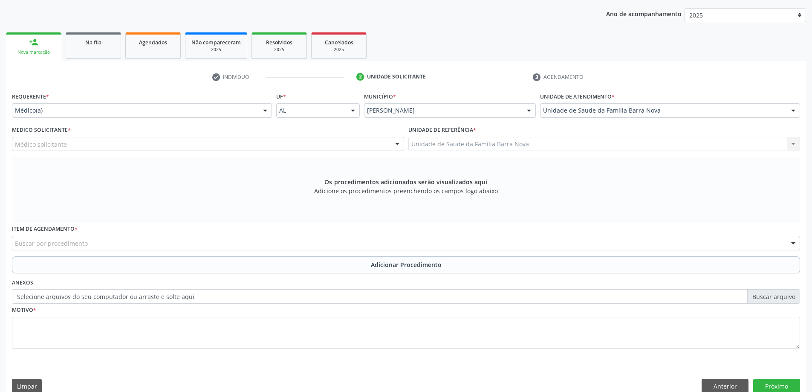
click at [213, 145] on div "Médico solicitante" at bounding box center [208, 144] width 392 height 14
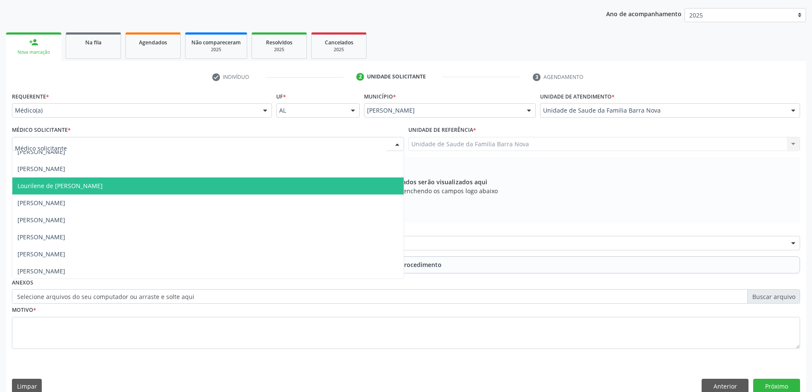
scroll to position [43, 0]
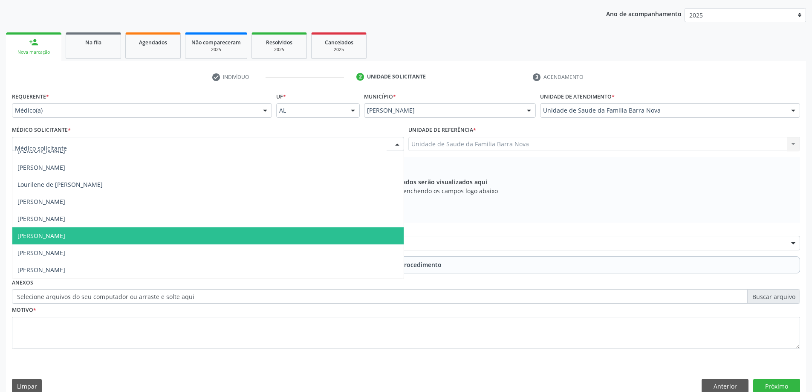
click at [192, 239] on span "[PERSON_NAME]" at bounding box center [207, 235] width 391 height 17
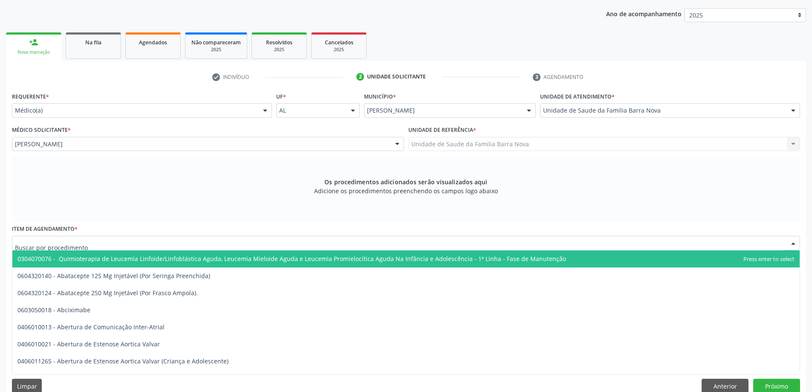
click at [228, 242] on div at bounding box center [406, 243] width 788 height 14
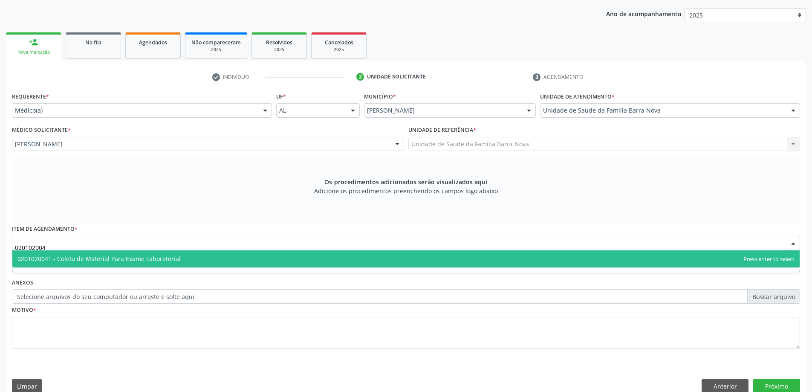
type input "0201020041"
click at [216, 262] on span "0201020041 - Coleta de Material Para Exame Laboratorial" at bounding box center [405, 258] width 787 height 17
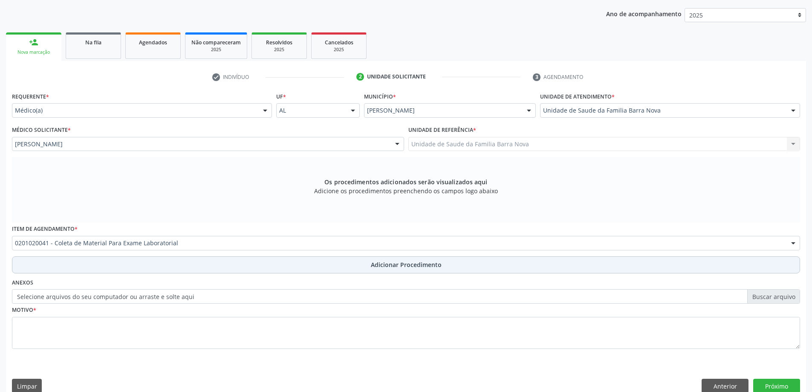
click at [372, 263] on span "Adicionar Procedimento" at bounding box center [406, 264] width 71 height 9
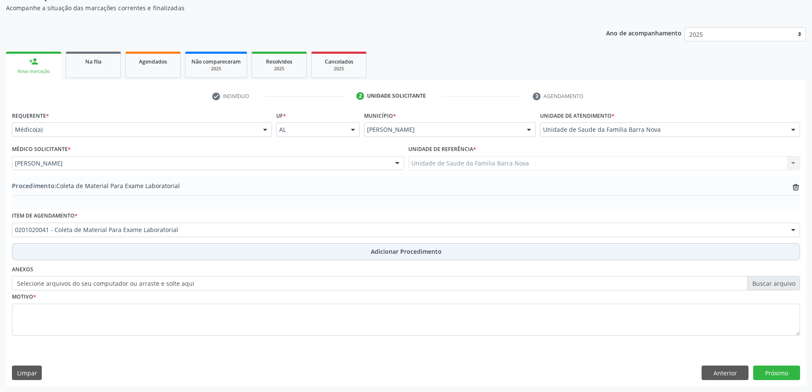
scroll to position [88, 0]
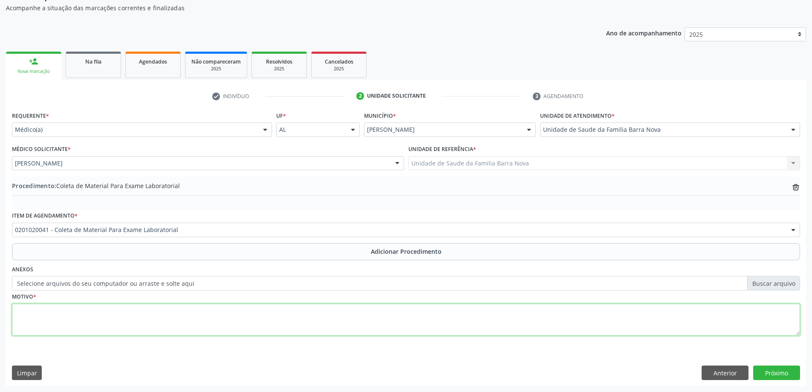
click at [208, 330] on textarea at bounding box center [406, 319] width 788 height 32
type textarea "Controle clínico."
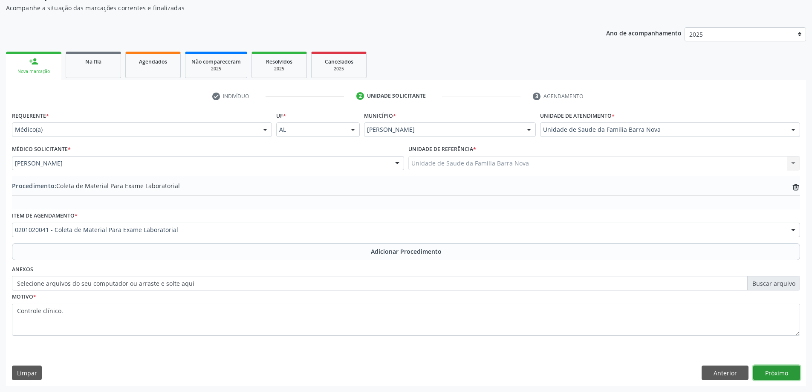
click at [782, 372] on button "Próximo" at bounding box center [776, 372] width 47 height 14
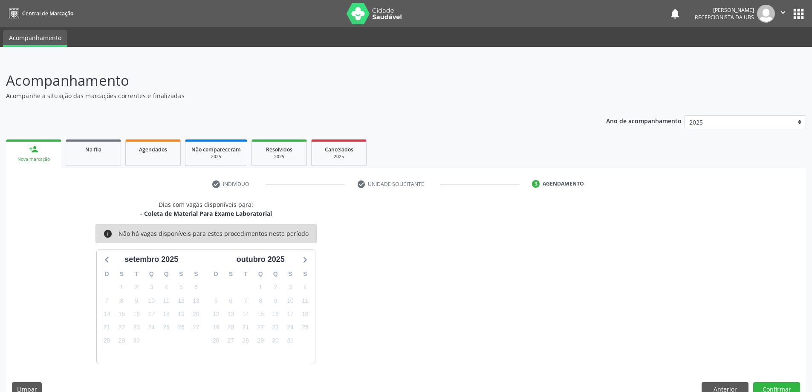
scroll to position [16, 0]
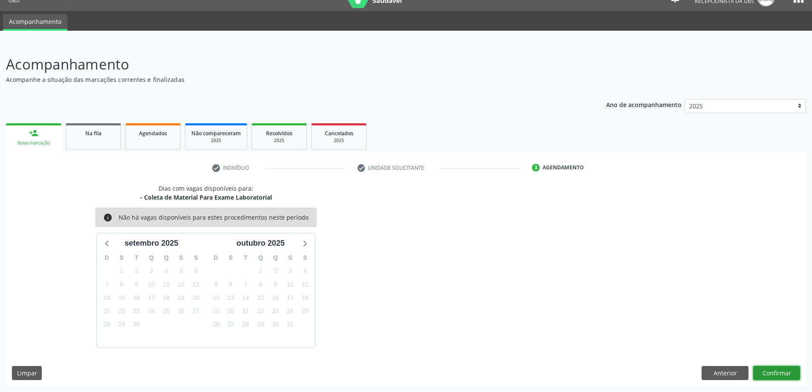
click at [773, 370] on button "Confirmar" at bounding box center [776, 373] width 47 height 14
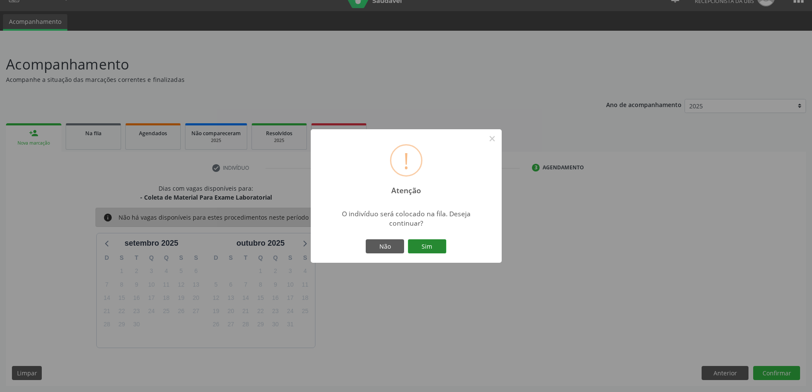
click at [421, 245] on button "Sim" at bounding box center [427, 246] width 38 height 14
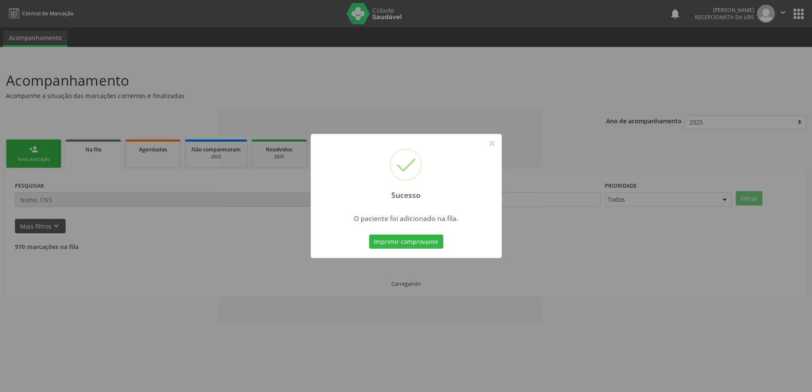
scroll to position [0, 0]
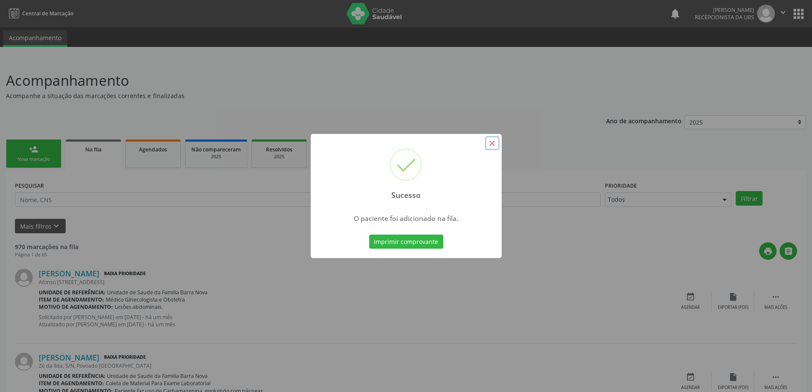
click at [492, 142] on button "×" at bounding box center [492, 143] width 14 height 14
